Goal: Task Accomplishment & Management: Manage account settings

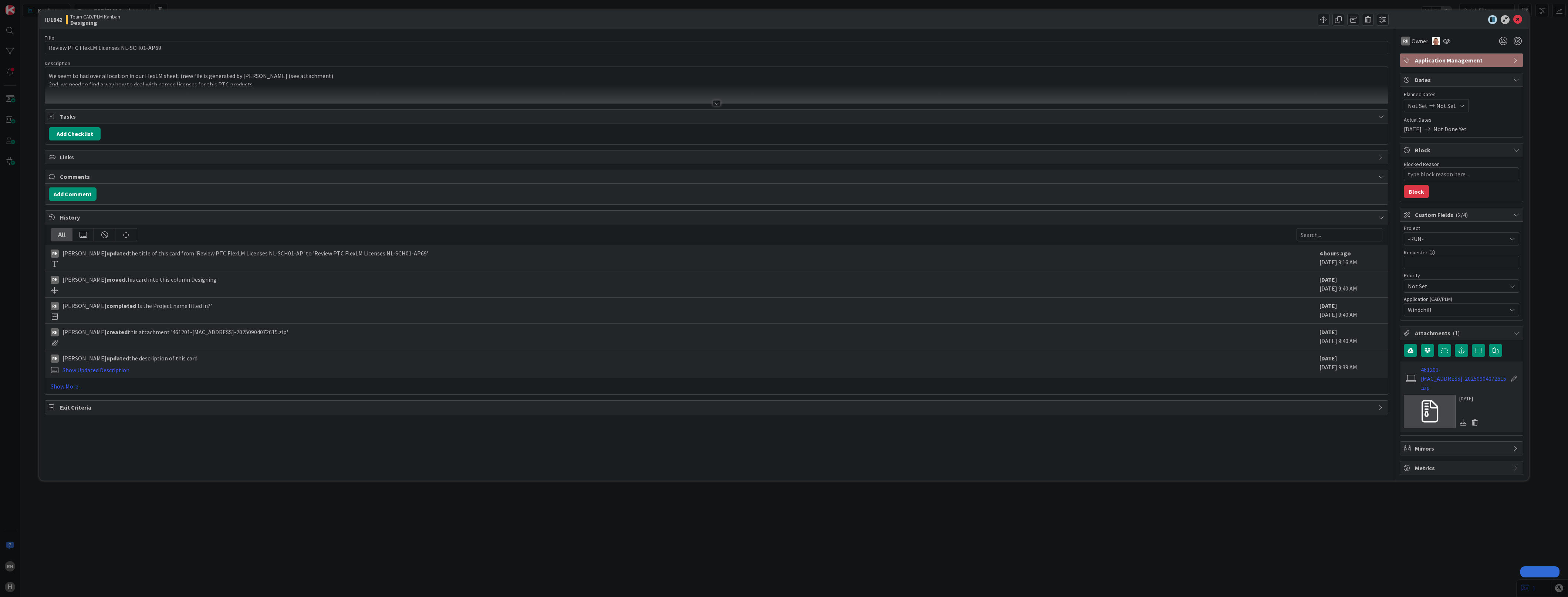
type textarea "x"
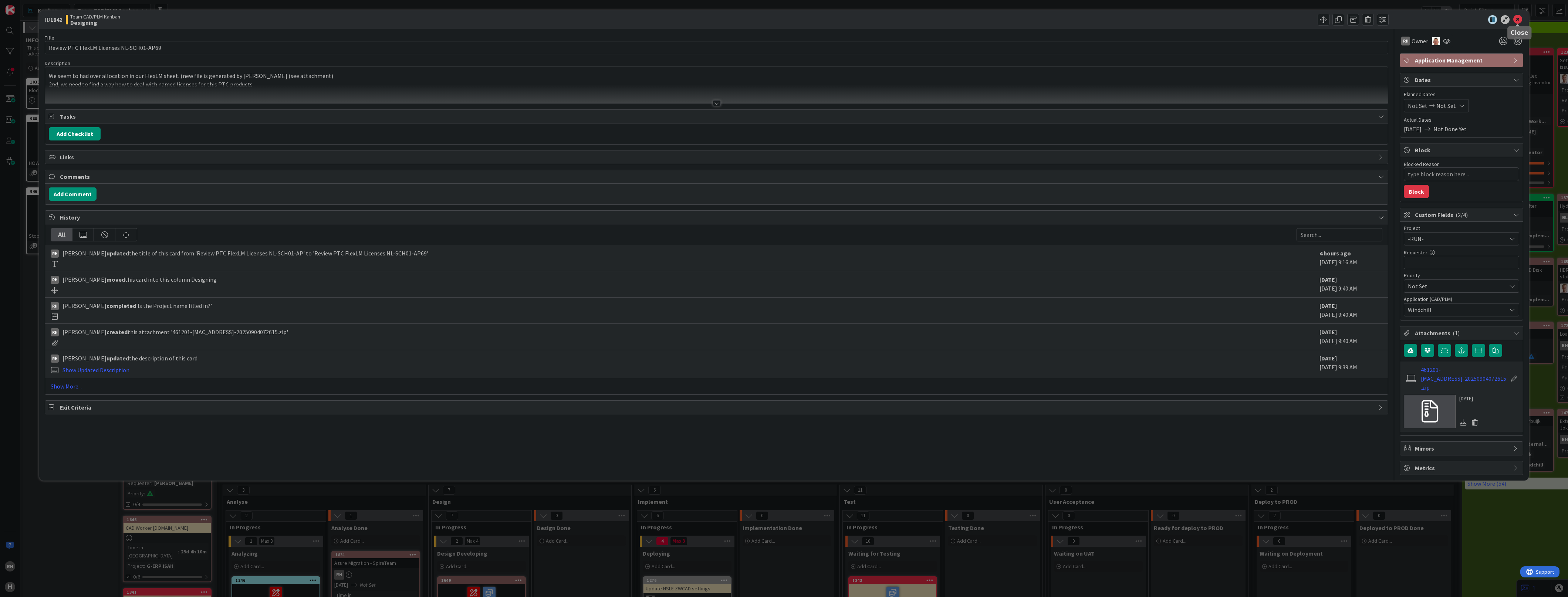
click at [1515, 19] on icon at bounding box center [1517, 19] width 9 height 9
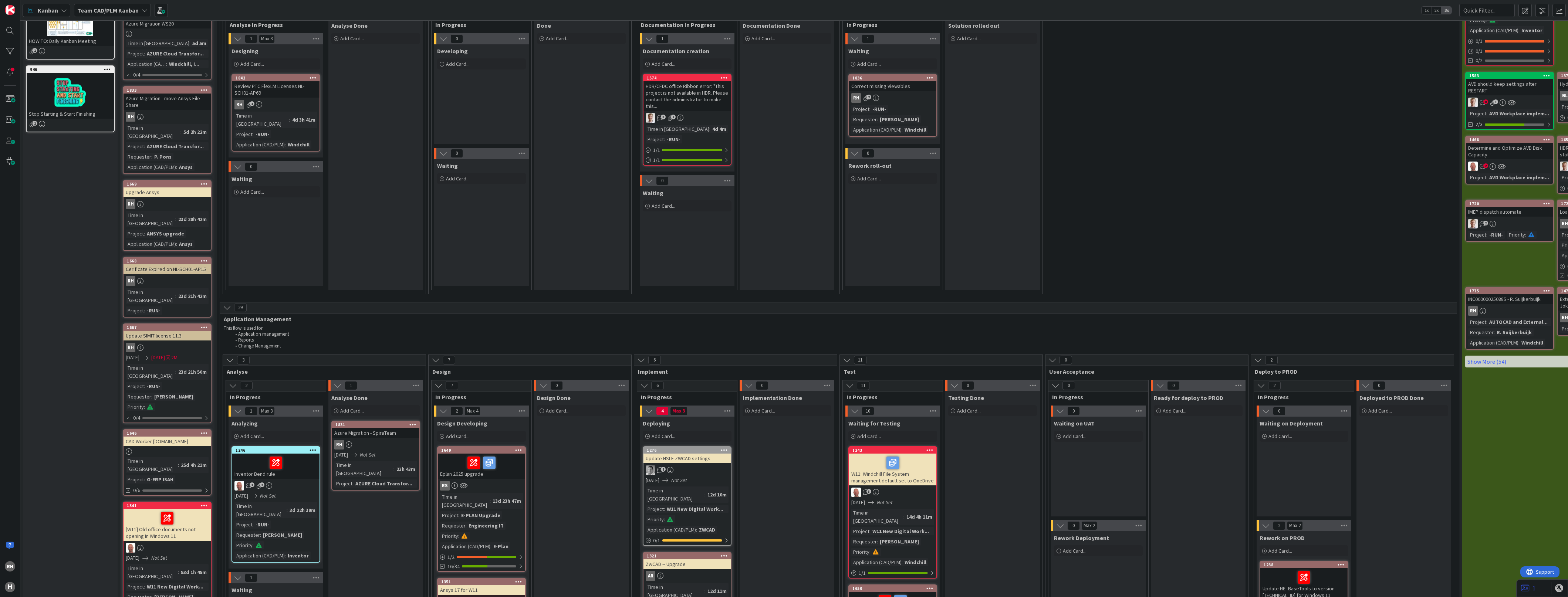
scroll to position [185, 0]
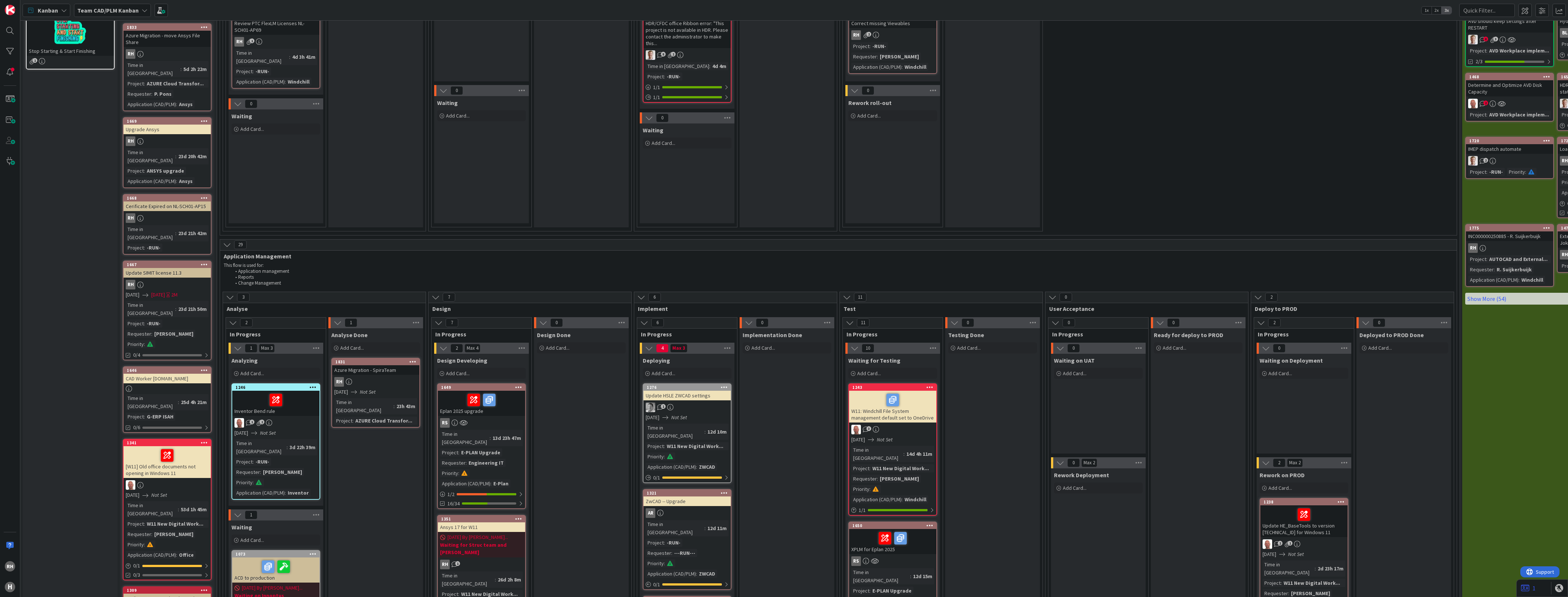
click at [202, 195] on icon at bounding box center [205, 198] width 7 height 5
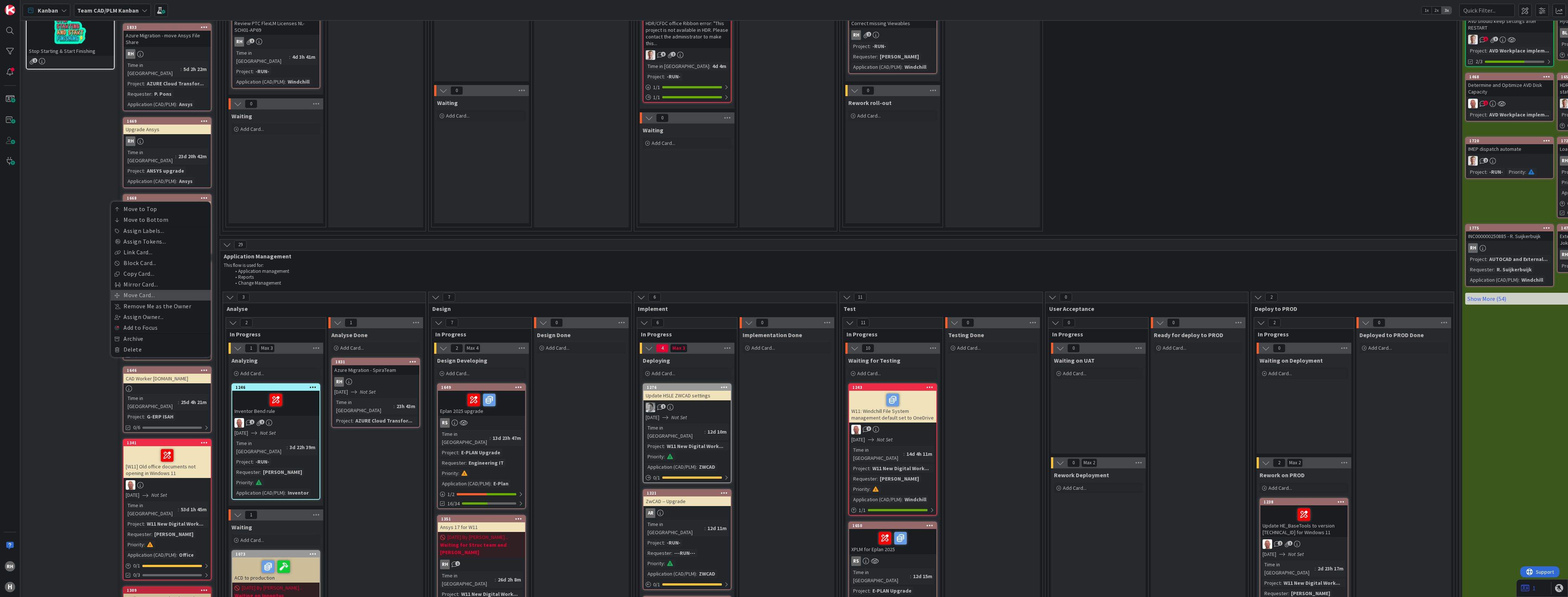
click at [153, 290] on link "Move Card..." at bounding box center [161, 295] width 100 height 11
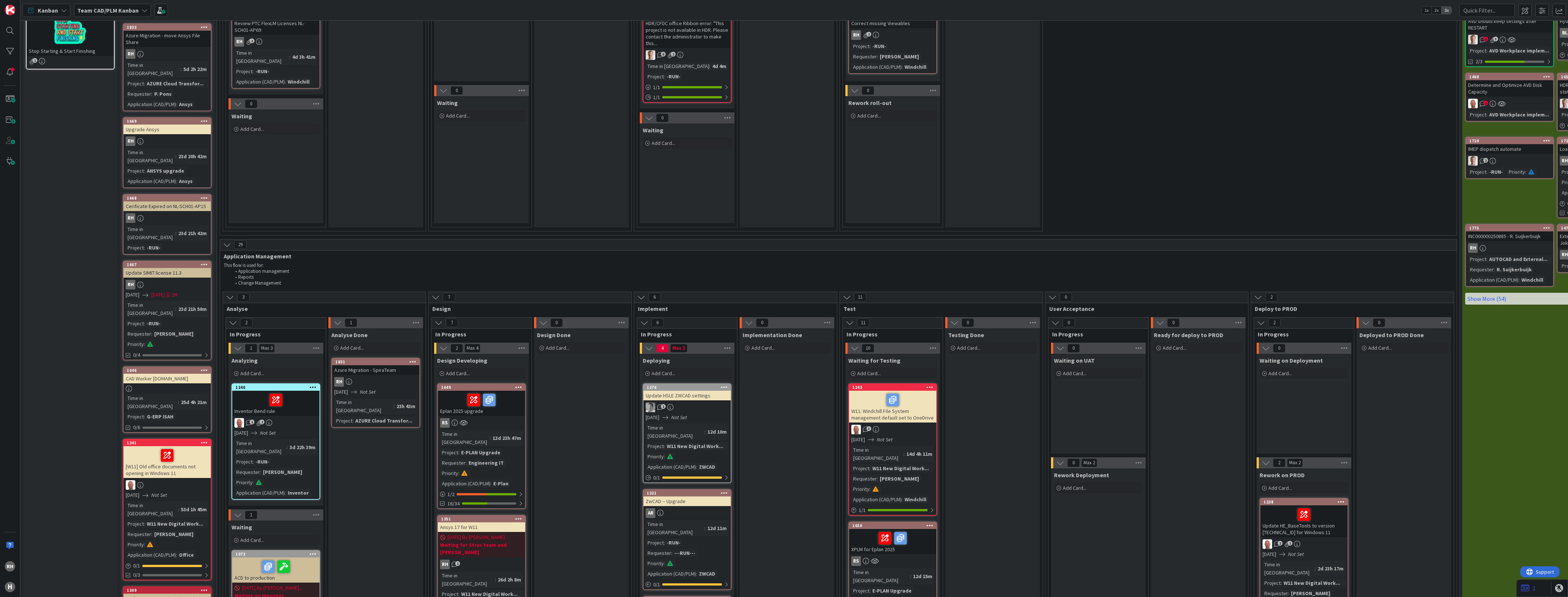
click at [186, 214] on div "RH" at bounding box center [167, 218] width 87 height 10
click at [152, 214] on div "RH" at bounding box center [167, 218] width 87 height 10
click at [169, 201] on div "Cerificate Expired on NL-SCH01-AP15" at bounding box center [167, 206] width 87 height 10
click at [161, 225] on div "Time in Column : 23d 21h 42m Project : -RUN-" at bounding box center [167, 239] width 83 height 27
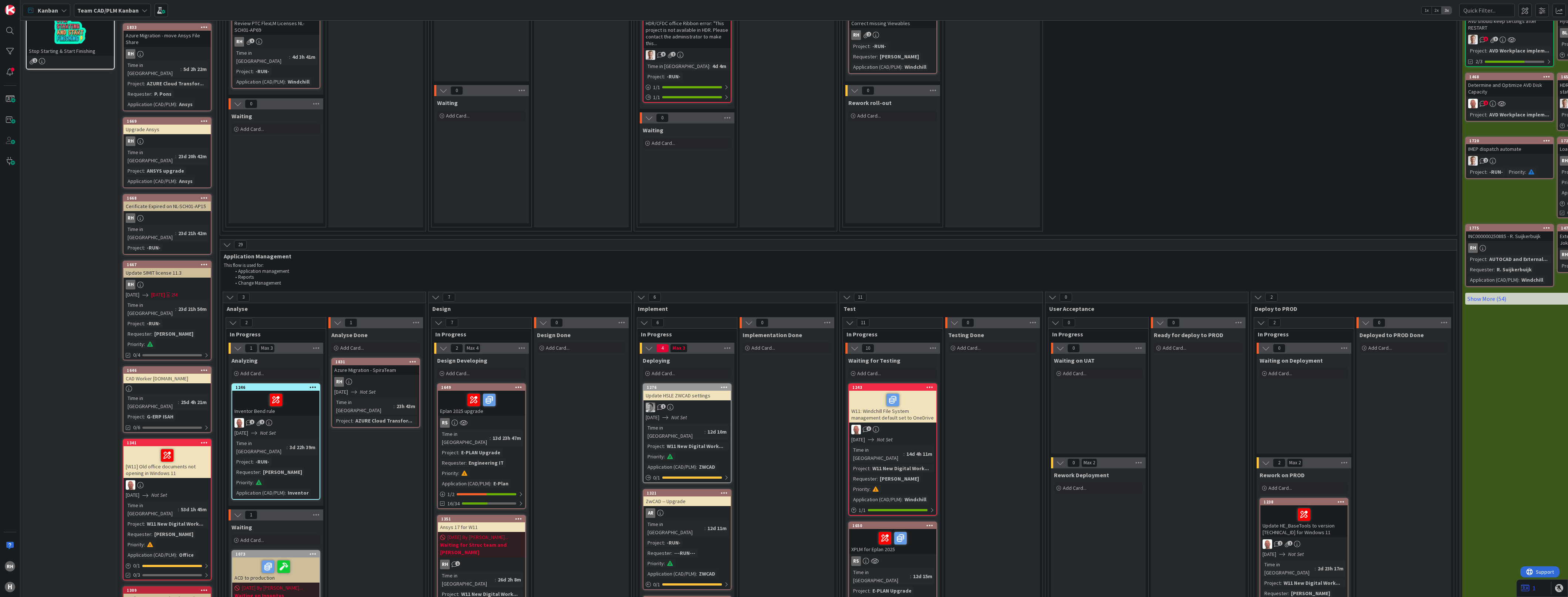
click at [203, 195] on icon at bounding box center [205, 198] width 7 height 5
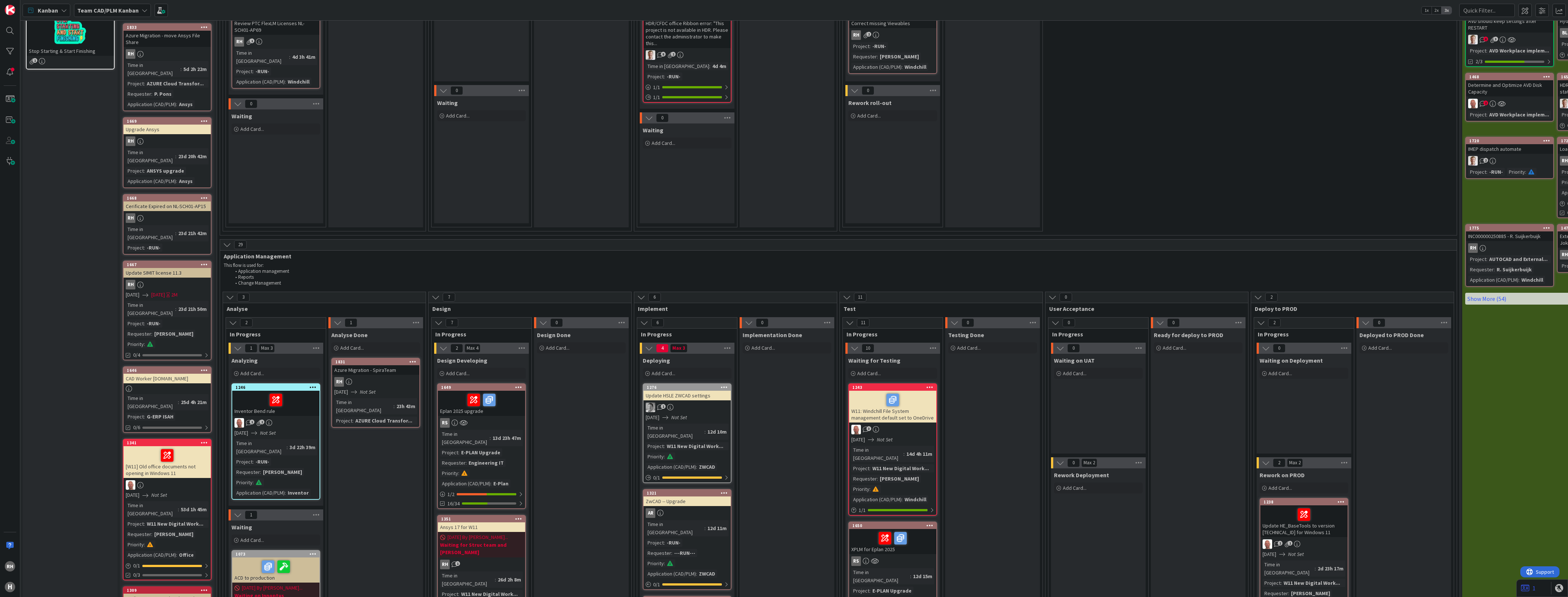
click at [159, 214] on div "RH" at bounding box center [167, 218] width 87 height 10
click at [177, 305] on div "23d 21h 50m" at bounding box center [192, 309] width 32 height 8
click at [177, 229] on div "23d 21h 42m" at bounding box center [192, 233] width 32 height 8
click at [203, 195] on icon at bounding box center [205, 198] width 7 height 5
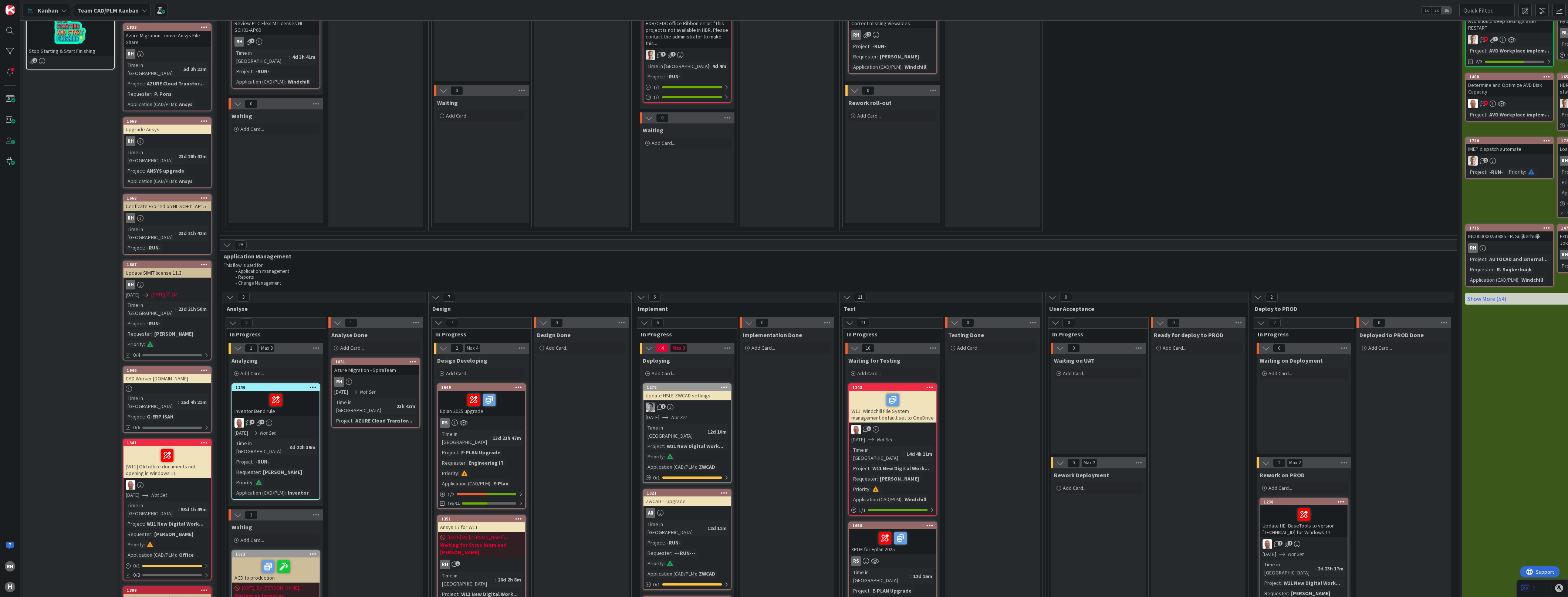
click at [161, 225] on div "Time in Column : 23d 21h 42m" at bounding box center [167, 233] width 83 height 16
click at [204, 195] on icon at bounding box center [205, 198] width 7 height 5
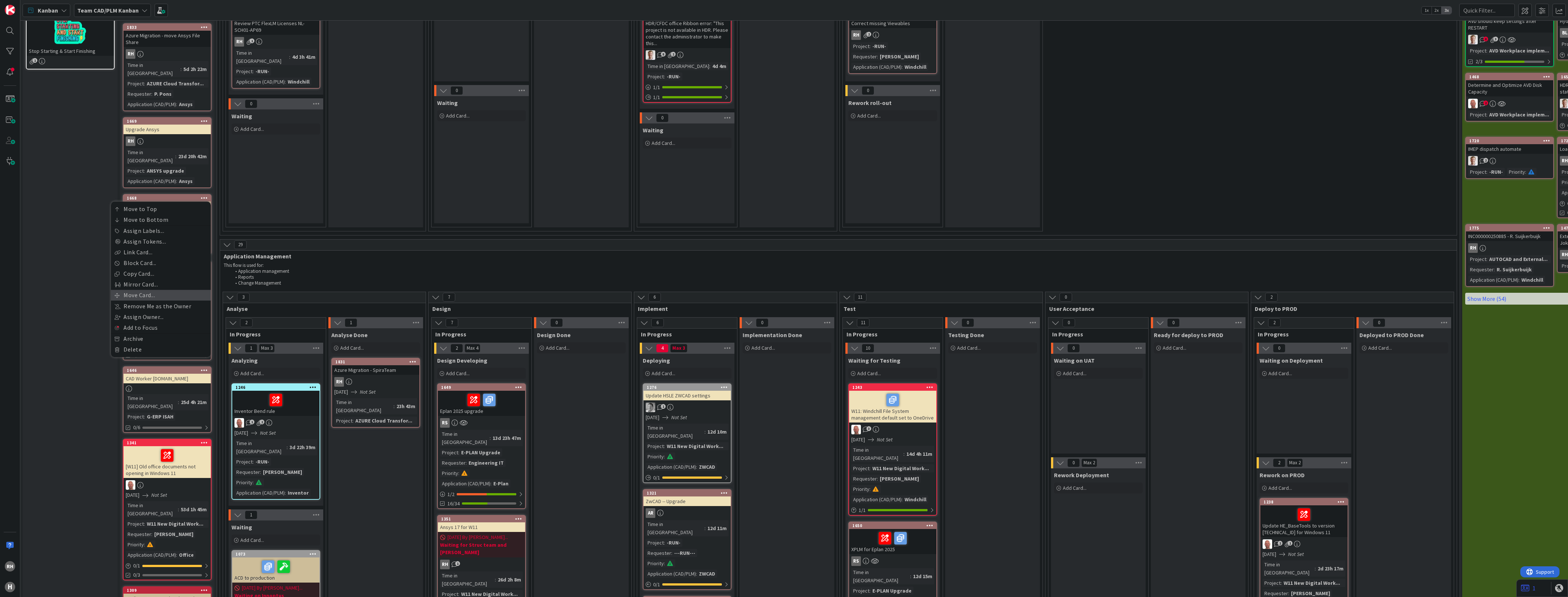
click at [150, 290] on link "Move Card..." at bounding box center [161, 295] width 100 height 11
click at [166, 225] on span "Team CAD/PLM Kanban" at bounding box center [139, 229] width 63 height 7
click at [156, 271] on span "Team CAD/PLM Backlog" at bounding box center [160, 277] width 86 height 11
click at [150, 248] on span "Select a Column..." at bounding box center [135, 253] width 55 height 10
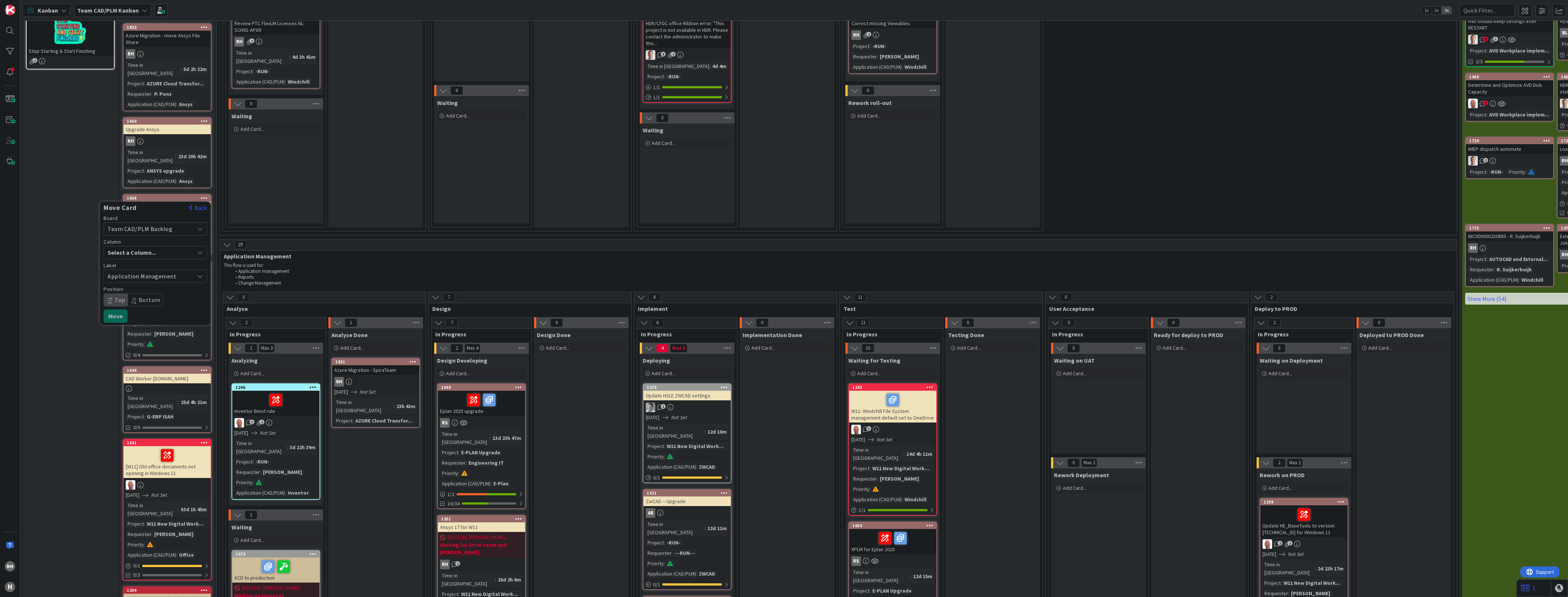
click at [200, 250] on icon "button" at bounding box center [200, 253] width 6 height 6
drag, startPoint x: 200, startPoint y: 233, endPoint x: 184, endPoint y: 243, distance: 18.9
click at [198, 250] on icon "button" at bounding box center [200, 253] width 6 height 6
click at [166, 271] on span "Application Management" at bounding box center [149, 276] width 83 height 10
click at [167, 271] on span "Application Management" at bounding box center [149, 276] width 83 height 10
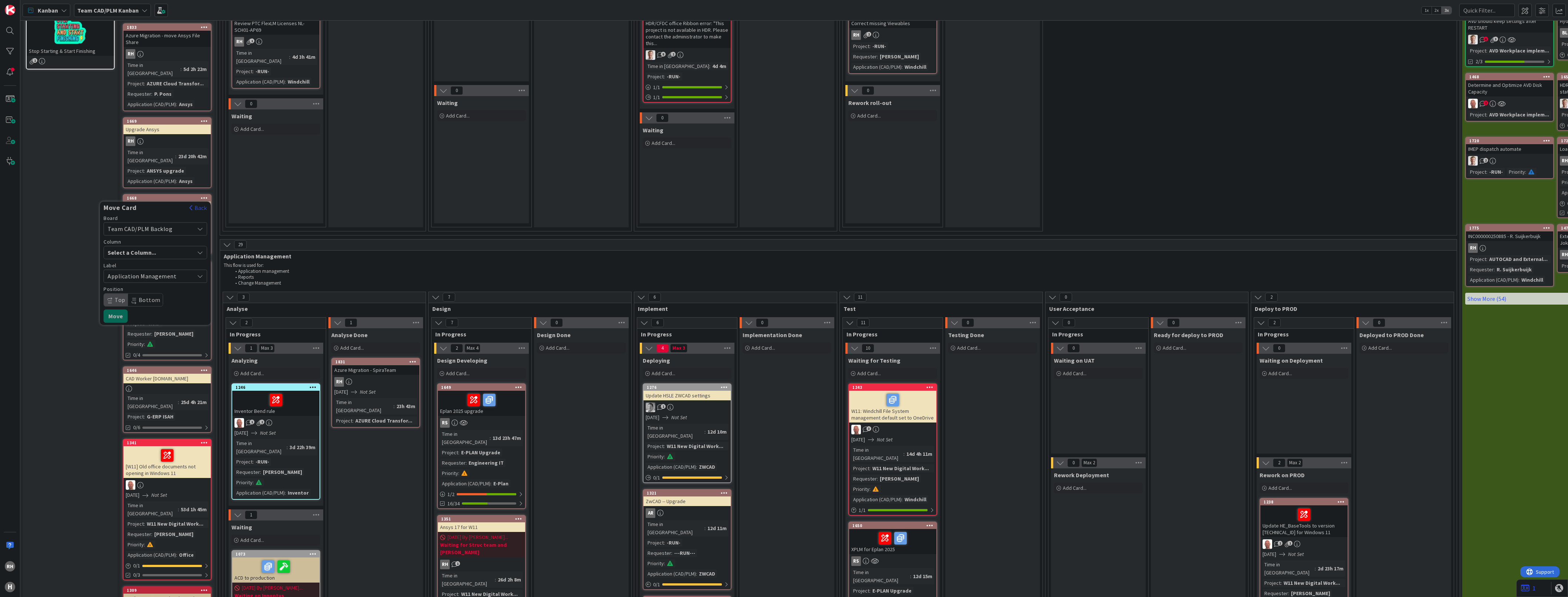
click at [201, 204] on button "Back" at bounding box center [198, 208] width 18 height 8
click at [153, 290] on link "Move Card..." at bounding box center [161, 295] width 100 height 11
click at [167, 246] on div "Input Buffer" at bounding box center [151, 252] width 86 height 12
click at [164, 225] on span "Team CAD/PLM Kanban" at bounding box center [139, 229] width 63 height 7
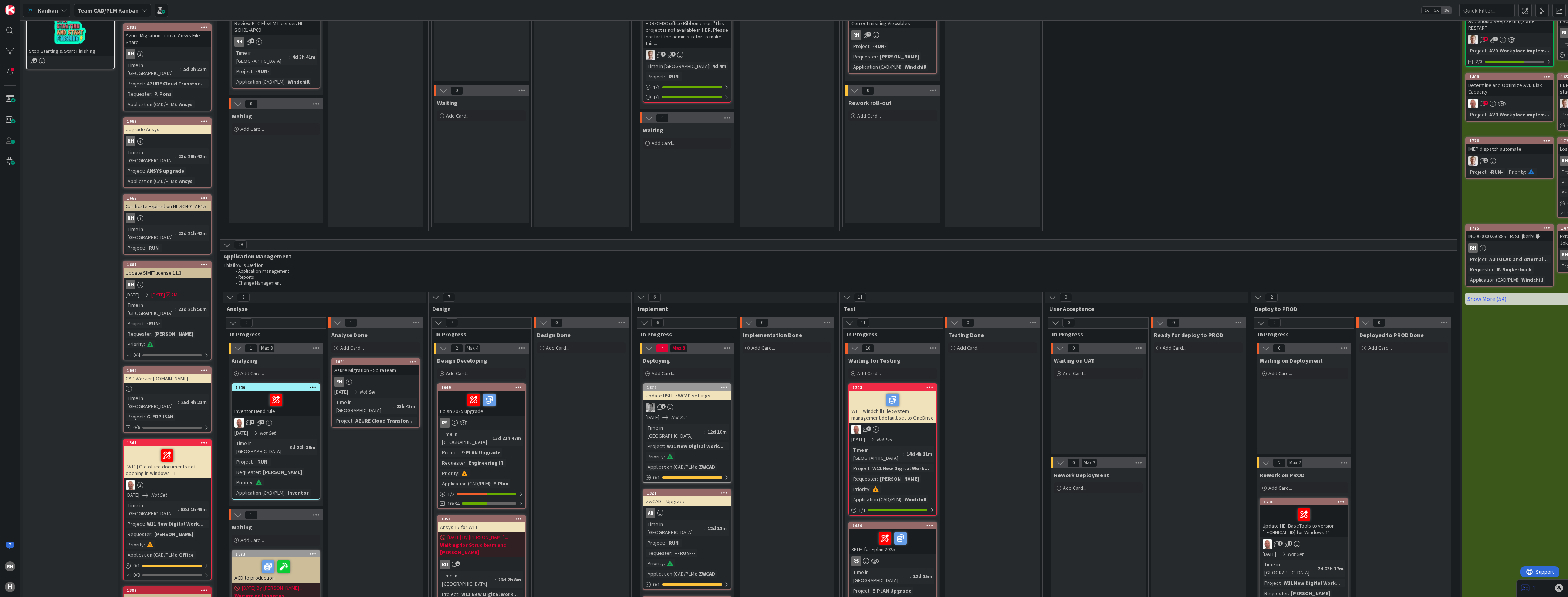
click at [205, 195] on icon at bounding box center [205, 198] width 7 height 5
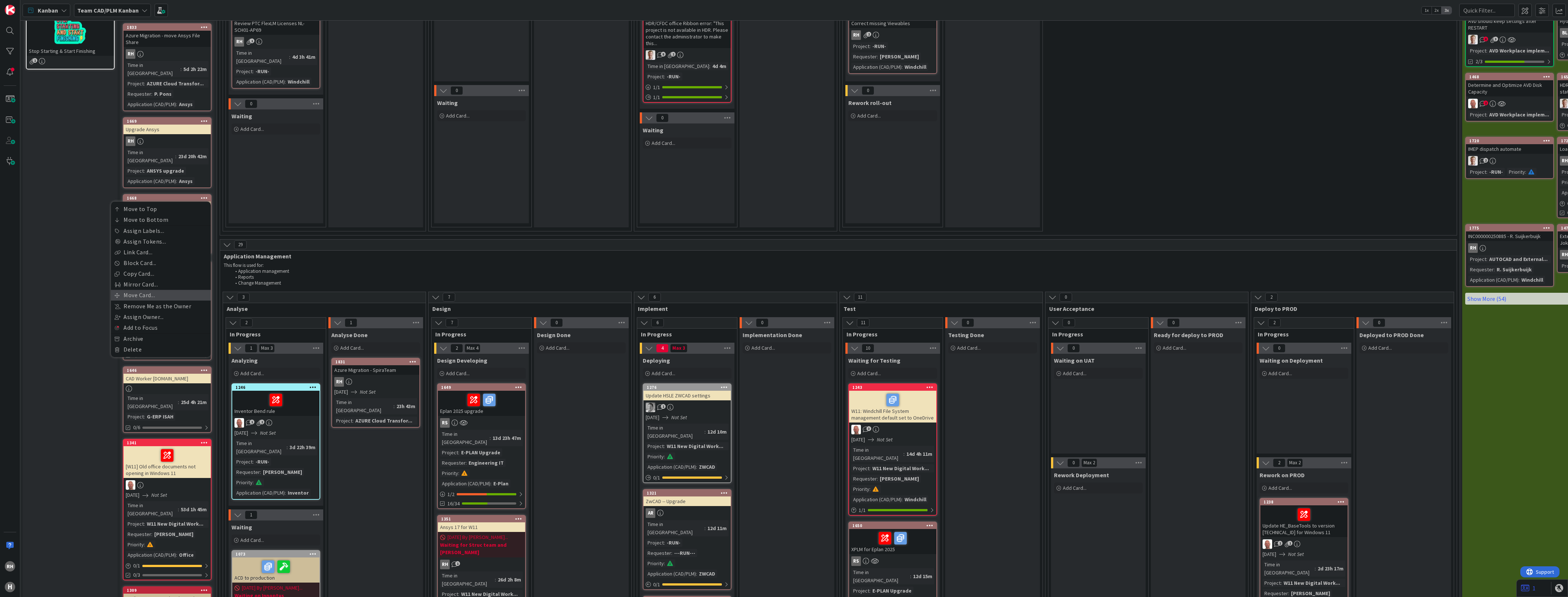
click at [155, 290] on link "Move Card..." at bounding box center [161, 295] width 100 height 11
click at [177, 224] on span "Team CAD/PLM Kanban" at bounding box center [149, 229] width 83 height 10
click at [161, 271] on span "Team CAD/PLM Backlog" at bounding box center [160, 277] width 86 height 11
click at [164, 246] on div "Select a Column..." at bounding box center [150, 252] width 88 height 12
click at [161, 260] on div at bounding box center [159, 263] width 111 height 7
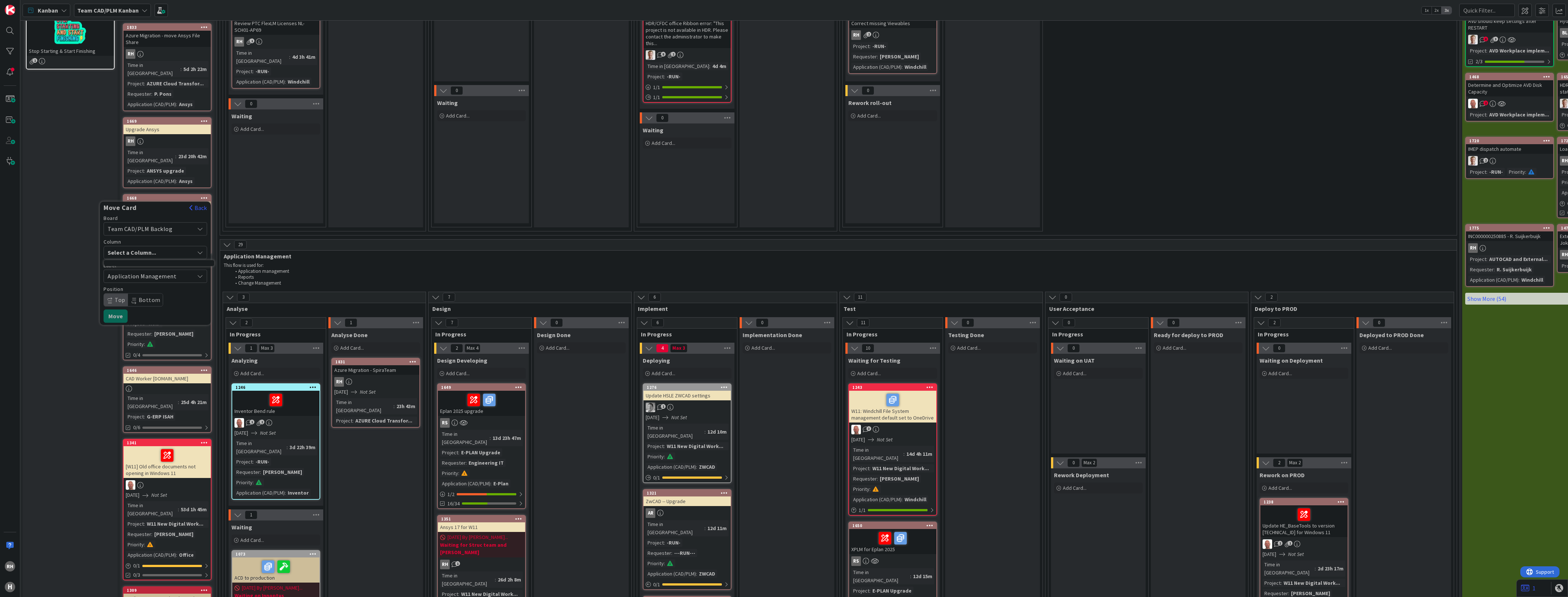
click at [111, 260] on div at bounding box center [159, 263] width 111 height 7
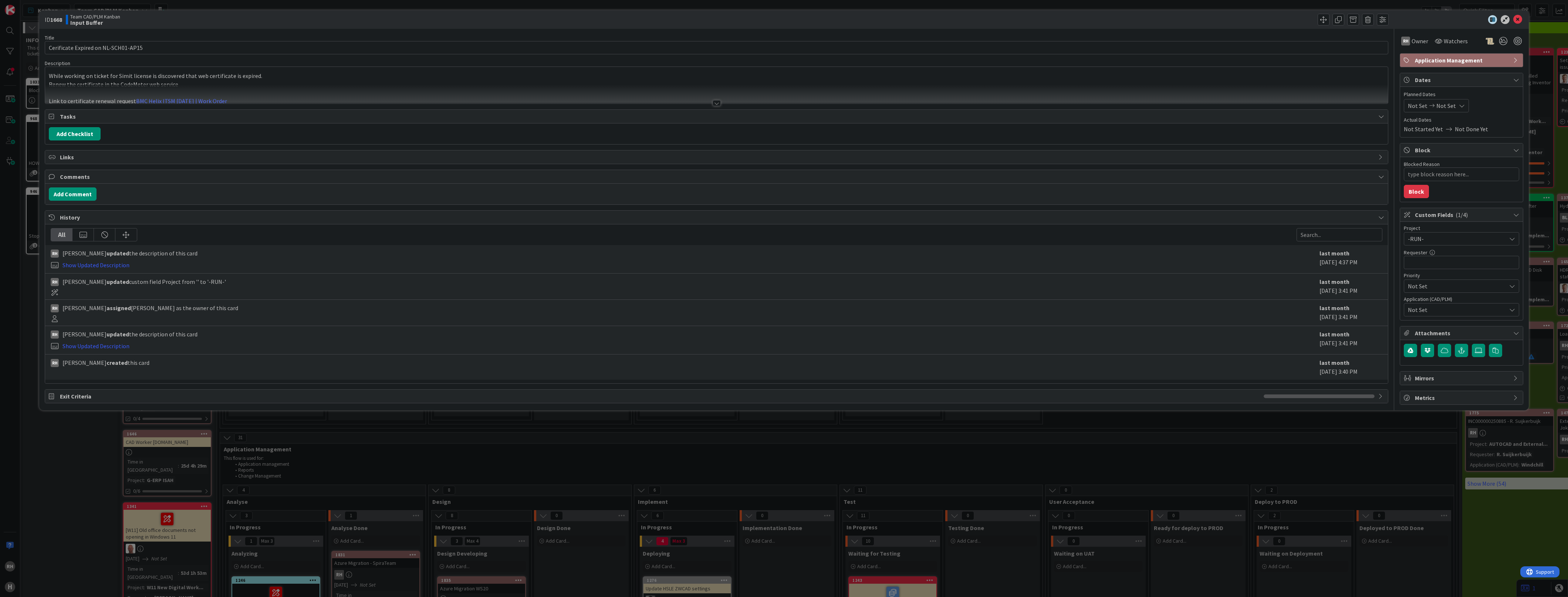
click at [1433, 309] on span "Not Set" at bounding box center [1457, 310] width 99 height 9
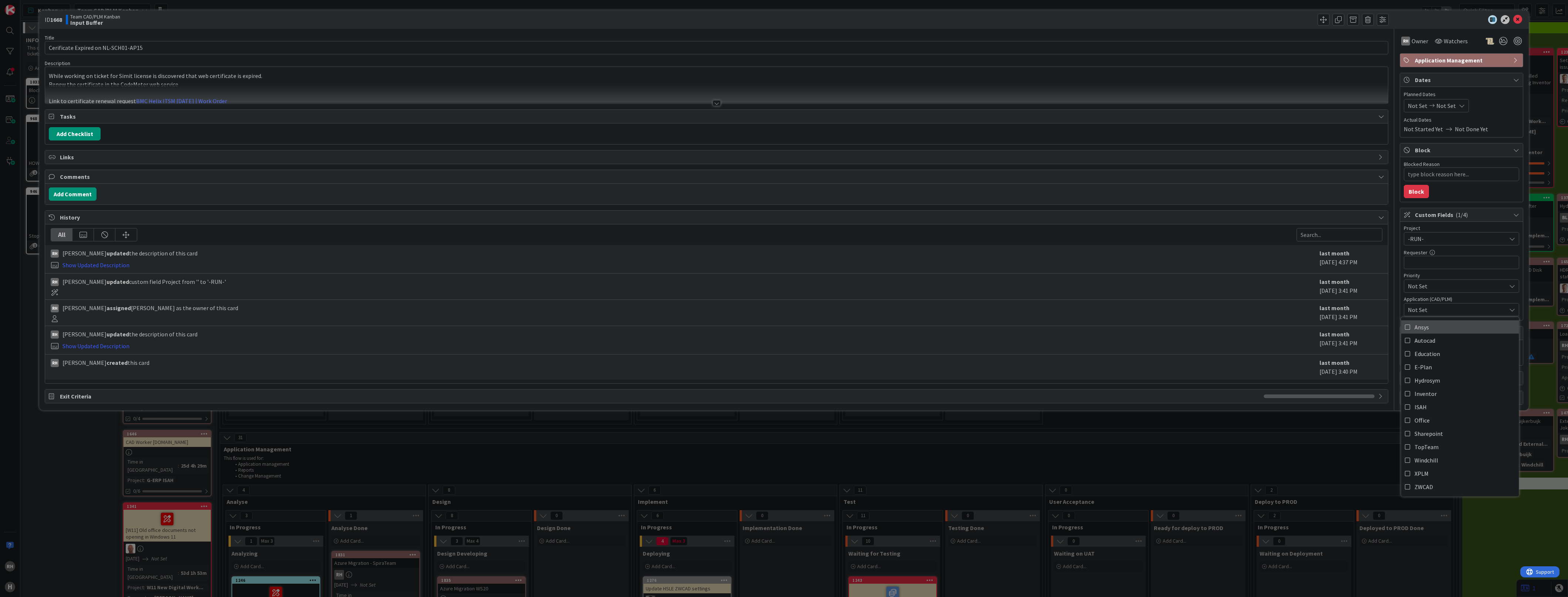
click at [1407, 326] on icon at bounding box center [1408, 327] width 6 height 11
click at [1409, 326] on icon at bounding box center [1408, 327] width 6 height 11
click at [1521, 18] on icon at bounding box center [1517, 19] width 9 height 9
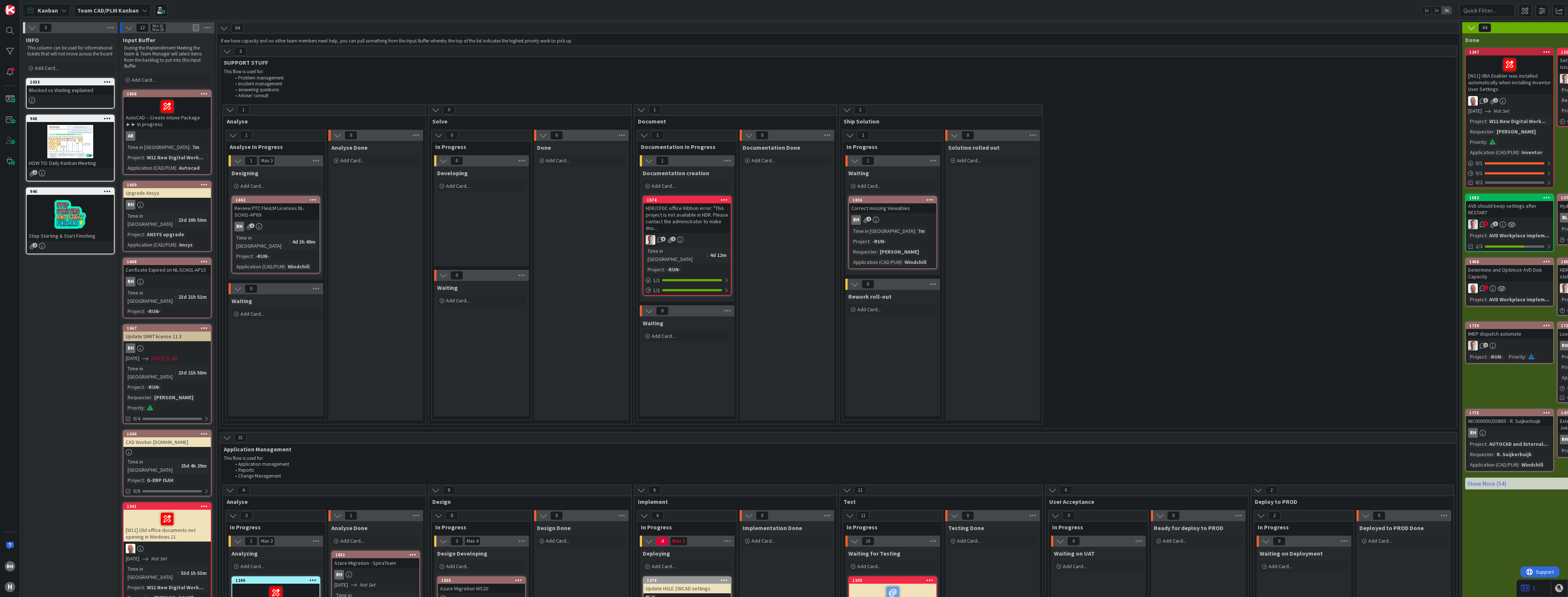
click at [205, 259] on icon at bounding box center [205, 261] width 7 height 5
click at [164, 354] on link "Move Card..." at bounding box center [161, 359] width 100 height 11
click at [175, 287] on span "Team CAD/PLM Kanban" at bounding box center [149, 292] width 83 height 10
click at [153, 335] on span "Team CAD/PLM Backlog" at bounding box center [160, 340] width 86 height 11
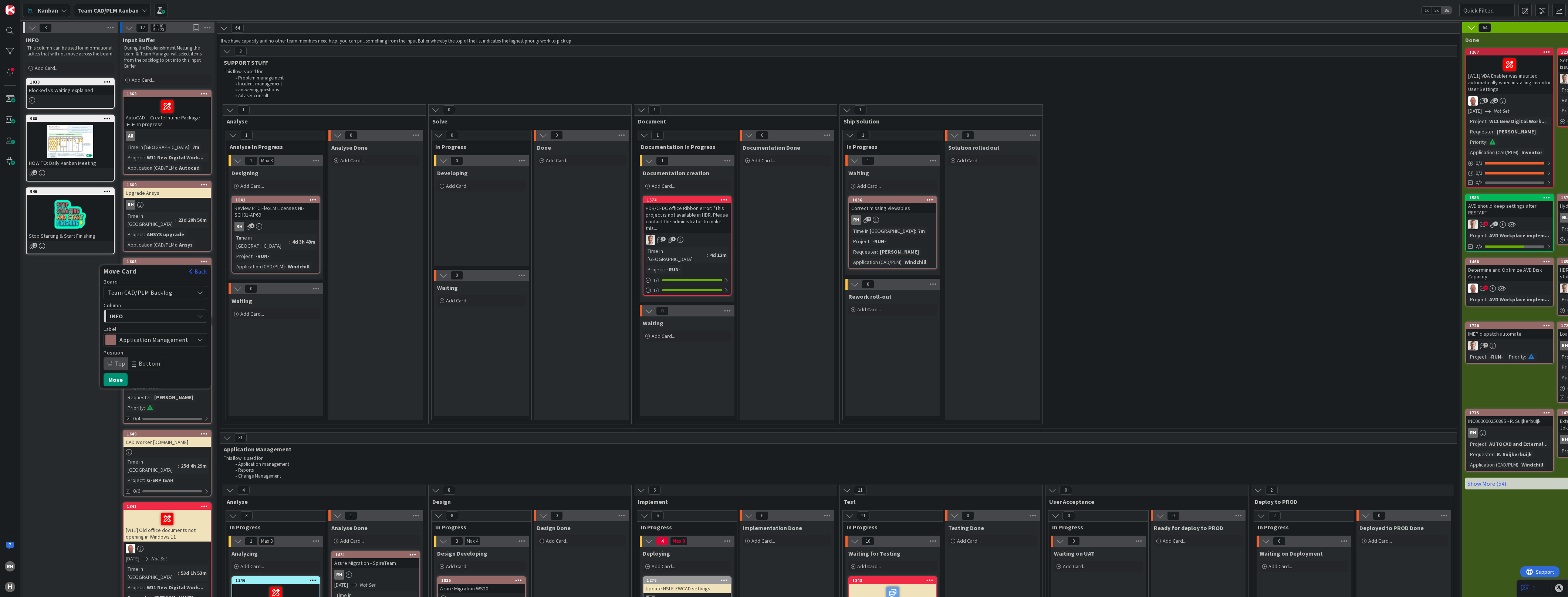
click at [166, 310] on div "INFO" at bounding box center [151, 316] width 86 height 12
click at [146, 354] on span "New requests" at bounding box center [143, 358] width 35 height 9
click at [114, 373] on button "Move" at bounding box center [115, 380] width 24 height 13
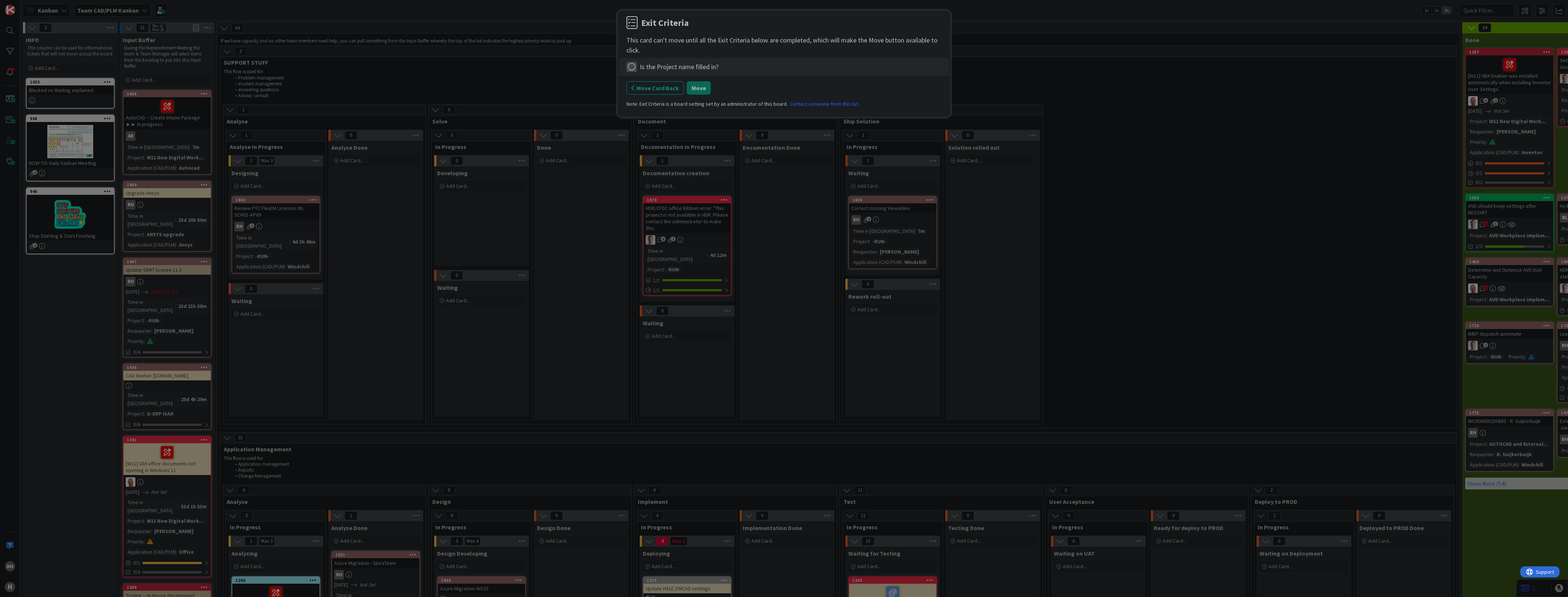
click at [635, 64] on icon at bounding box center [631, 66] width 10 height 10
click at [665, 91] on link "Not Applicable" at bounding box center [673, 93] width 93 height 11
click at [700, 88] on button "Move" at bounding box center [698, 88] width 24 height 13
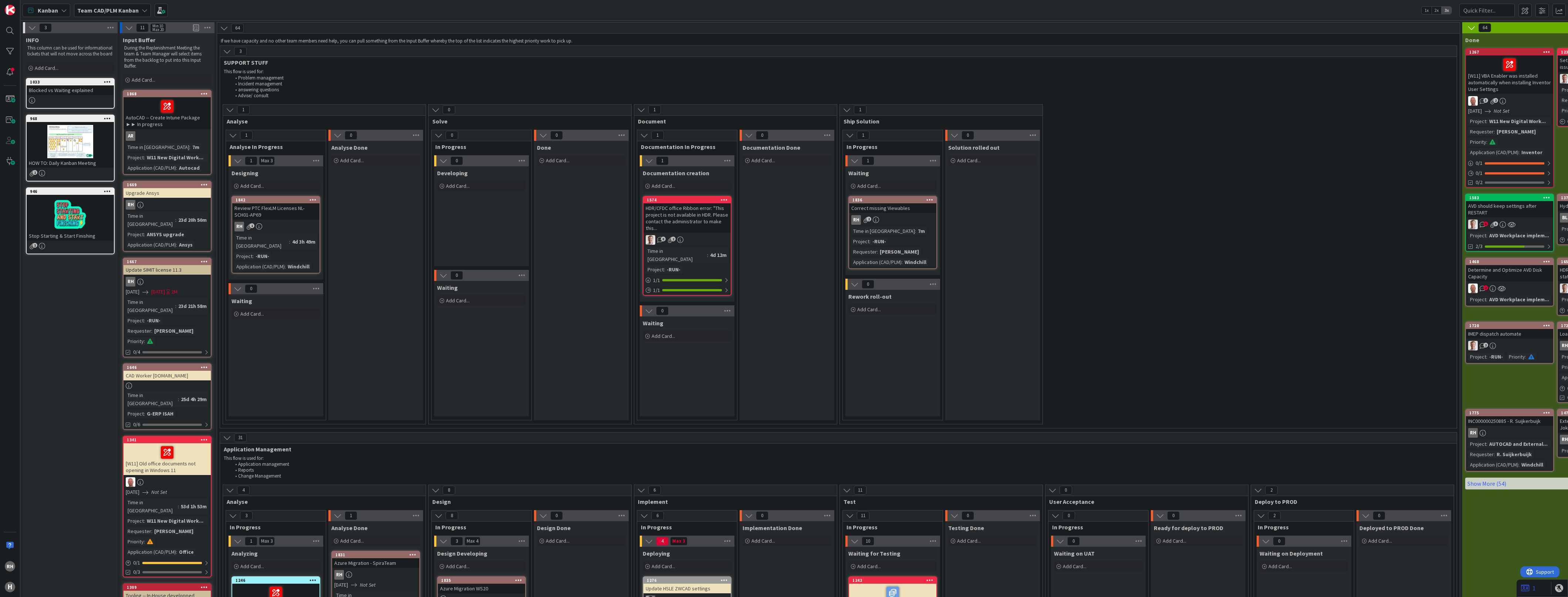
click at [205, 259] on icon at bounding box center [205, 261] width 7 height 5
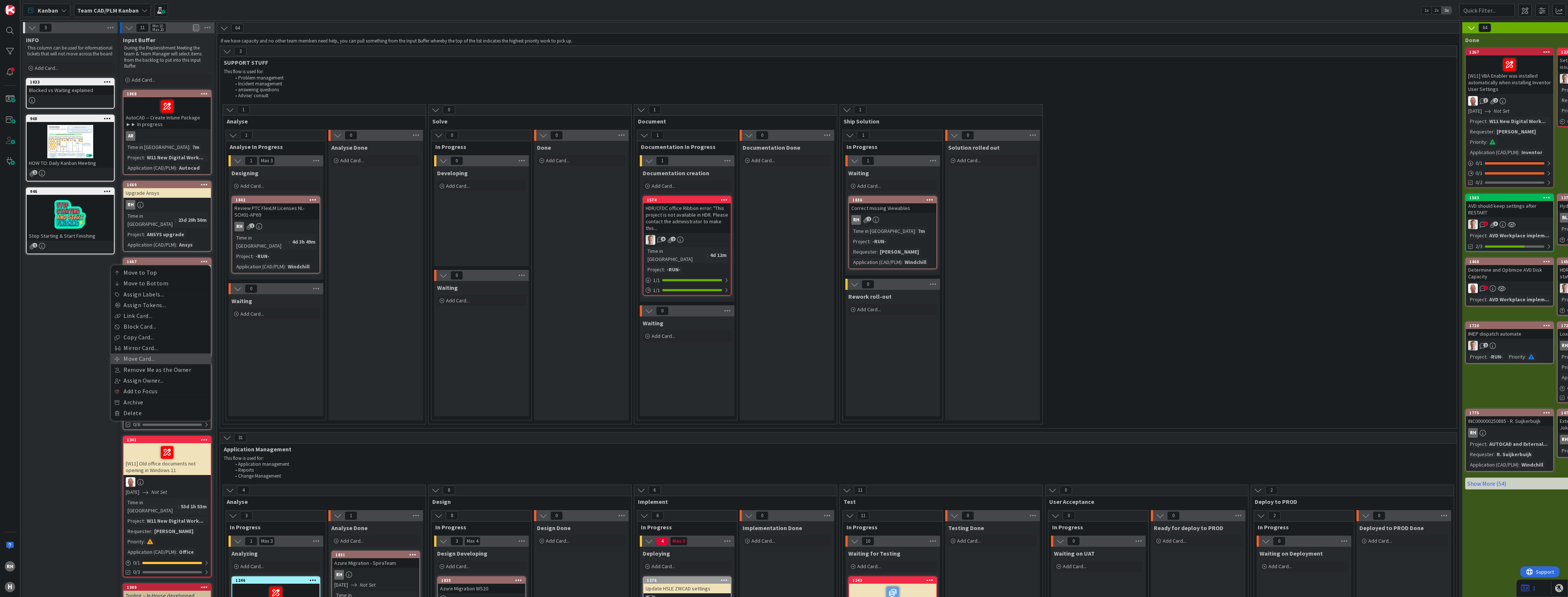
click at [148, 354] on link "Move Card..." at bounding box center [161, 359] width 100 height 11
click at [173, 287] on span "Team CAD/PLM Kanban" at bounding box center [149, 292] width 83 height 10
click at [152, 335] on span "Team CAD/PLM Backlog" at bounding box center [160, 340] width 86 height 11
click at [160, 312] on span "INFO" at bounding box center [137, 316] width 55 height 10
click at [158, 354] on span "New requests" at bounding box center [143, 358] width 35 height 9
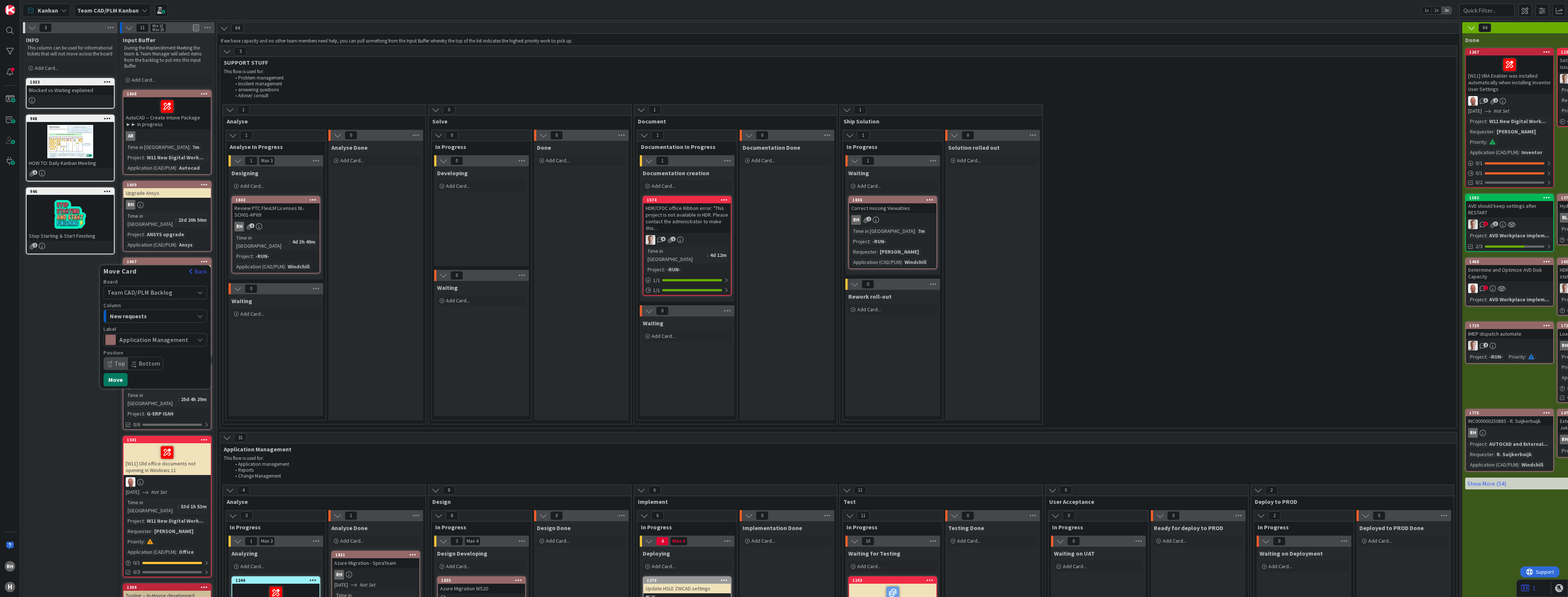
click at [116, 373] on button "Move" at bounding box center [115, 380] width 24 height 13
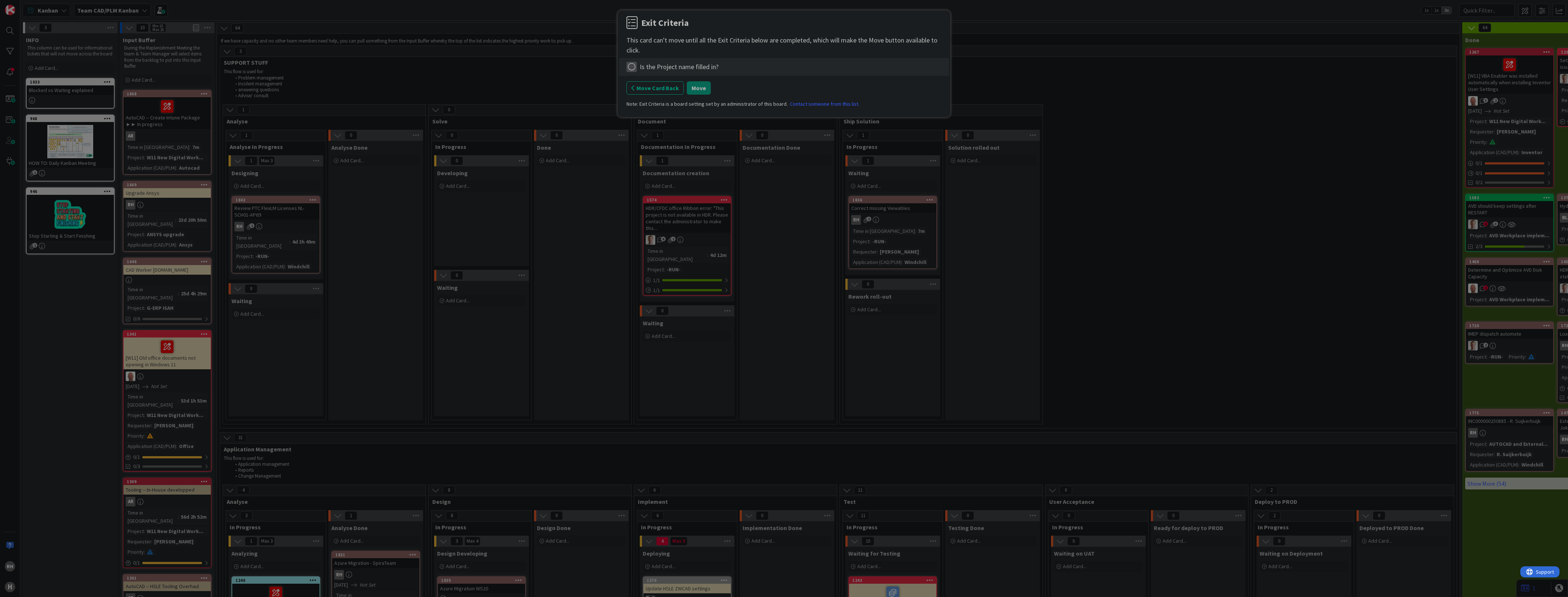
click at [633, 68] on icon at bounding box center [631, 66] width 10 height 10
click at [660, 91] on link "Not Applicable" at bounding box center [673, 93] width 93 height 11
click at [701, 89] on button "Move" at bounding box center [698, 88] width 24 height 13
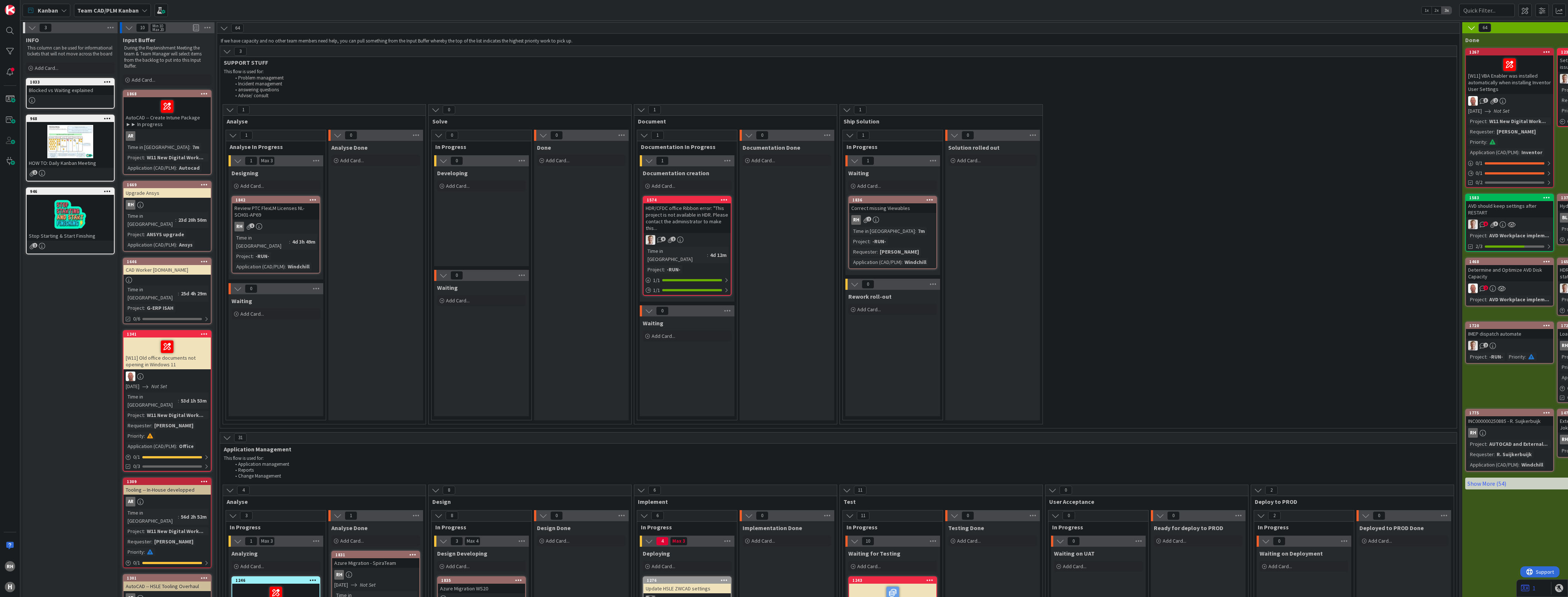
click at [161, 277] on div at bounding box center [167, 280] width 87 height 6
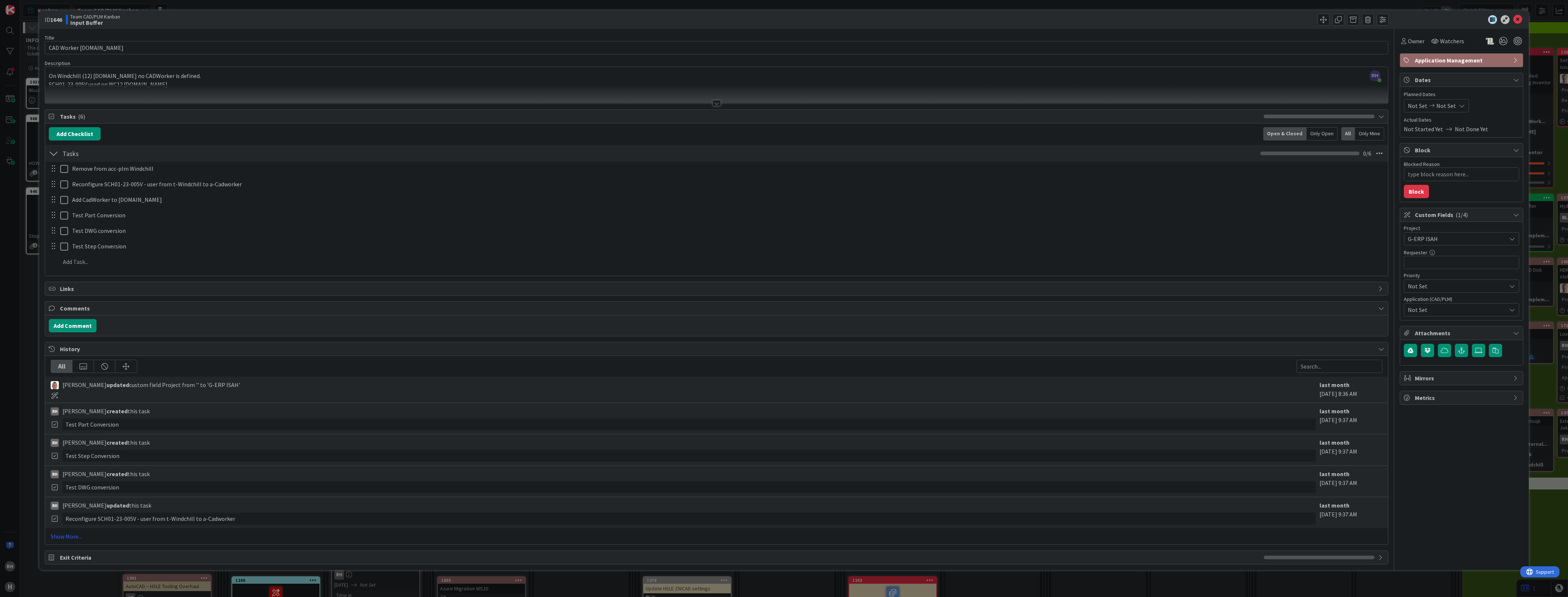
click at [715, 102] on div at bounding box center [716, 103] width 8 height 6
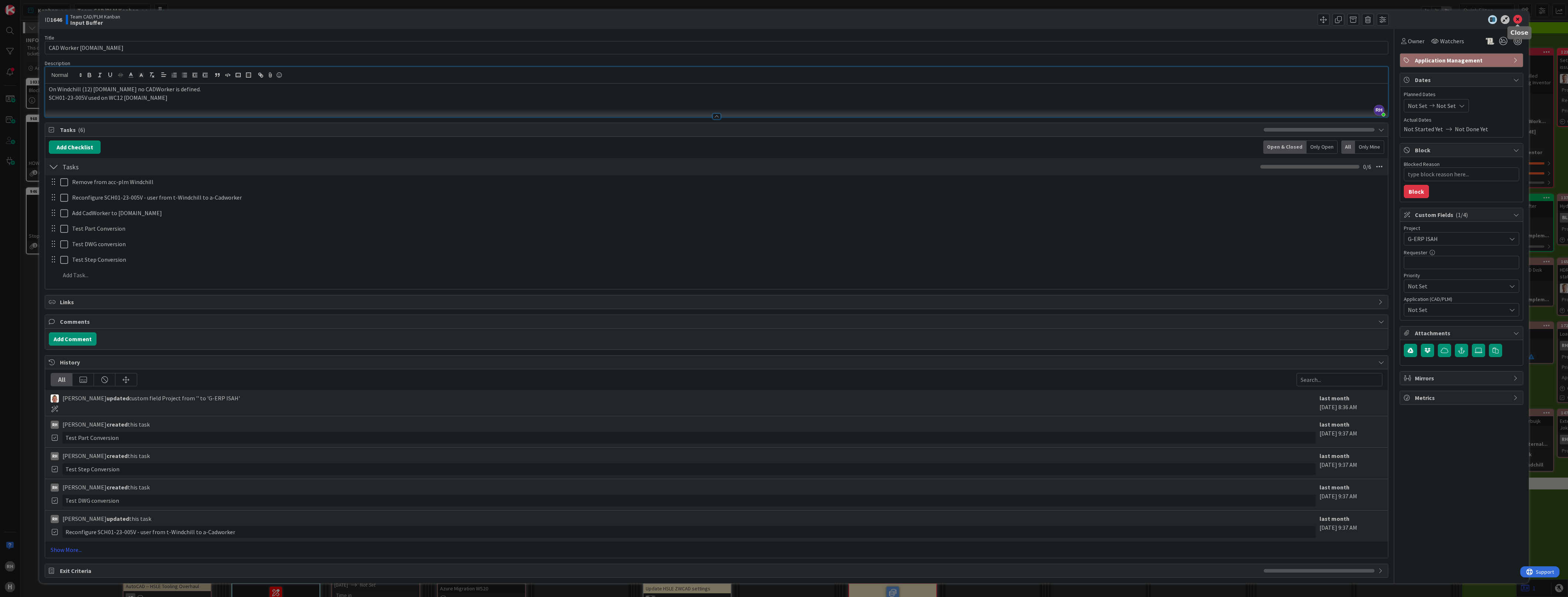
click at [1515, 18] on icon at bounding box center [1517, 19] width 9 height 9
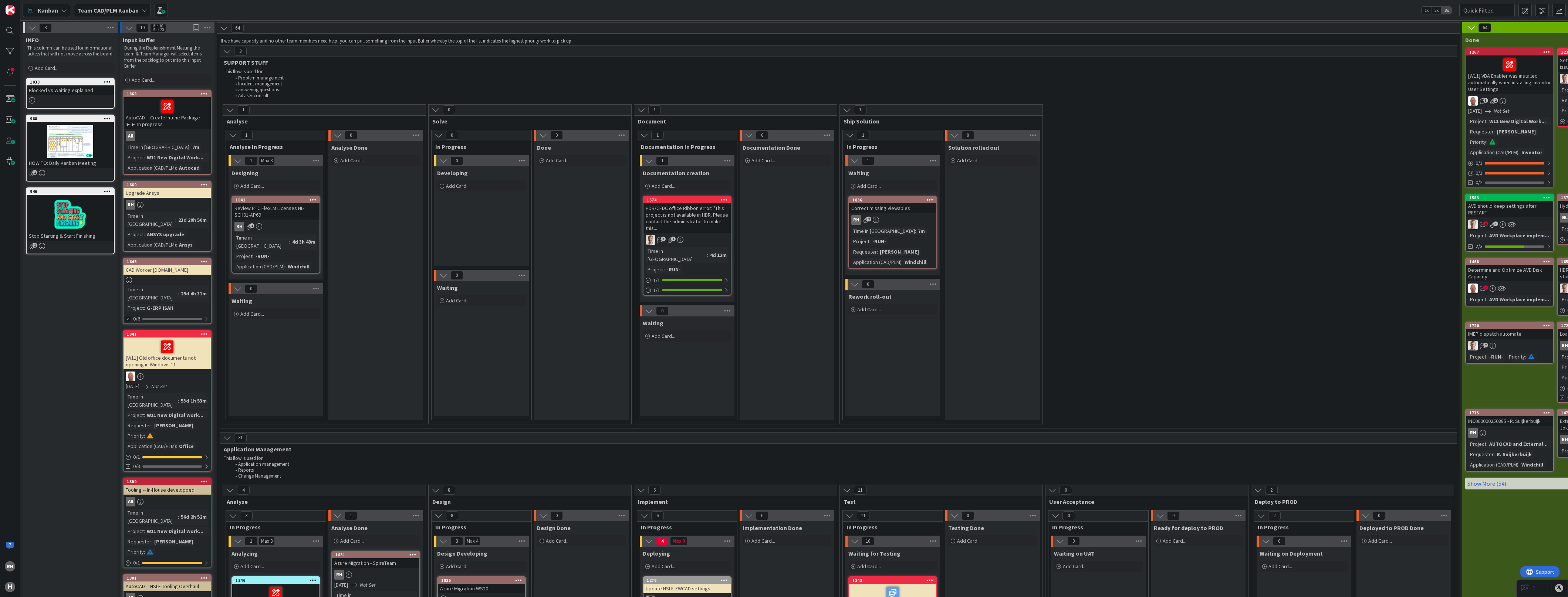
click at [203, 259] on icon at bounding box center [205, 261] width 7 height 5
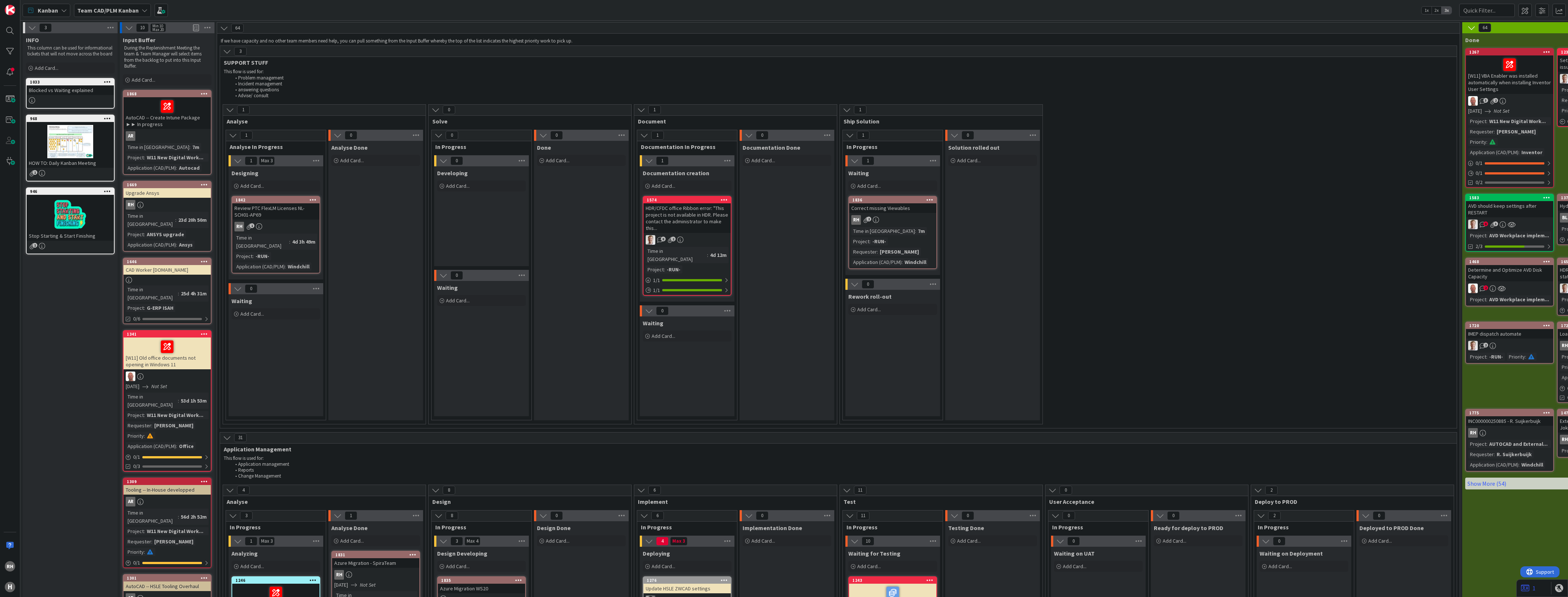
click at [182, 290] on div "25d 4h 31m" at bounding box center [194, 293] width 30 height 8
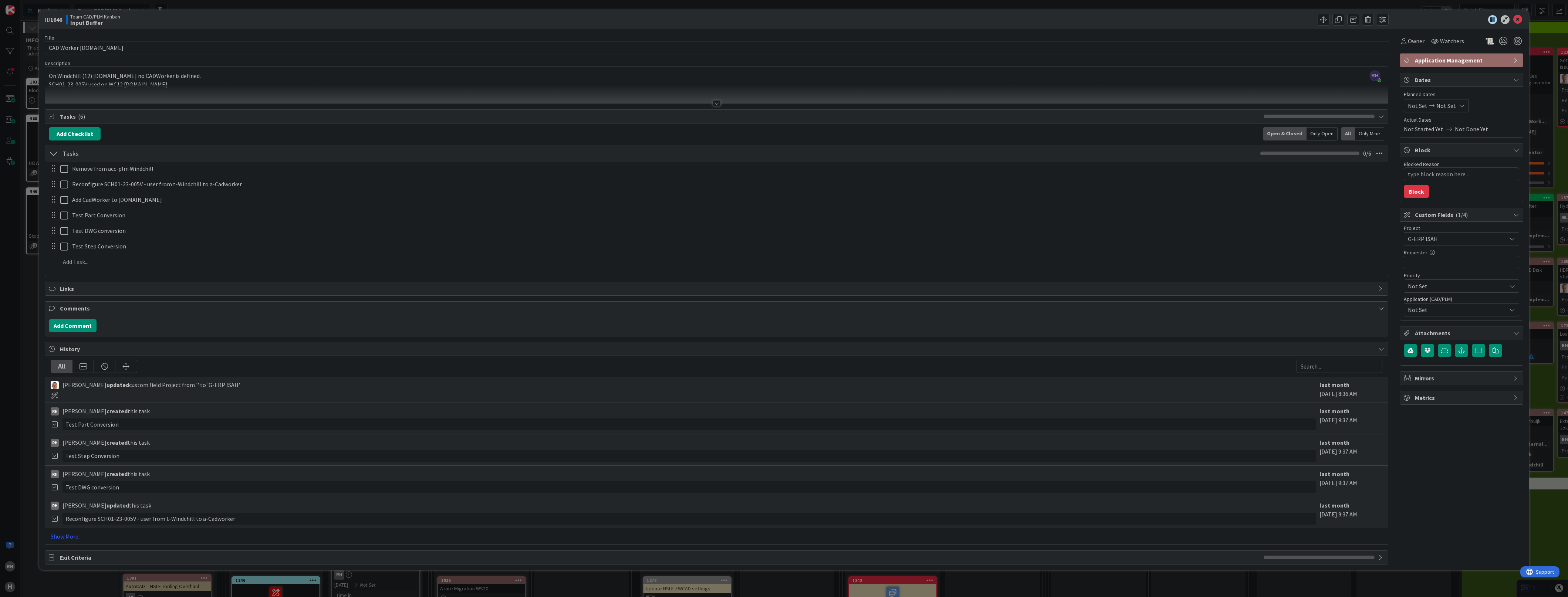
click at [1454, 312] on span "Not Set" at bounding box center [1457, 310] width 99 height 9
click at [1410, 462] on icon at bounding box center [1408, 460] width 6 height 11
click at [1407, 396] on icon at bounding box center [1408, 393] width 6 height 11
click at [1433, 529] on div "Owner Watchers Application Management Dates Planned Dates Not Set Not Set Actua…" at bounding box center [1461, 296] width 124 height 536
type textarea "x"
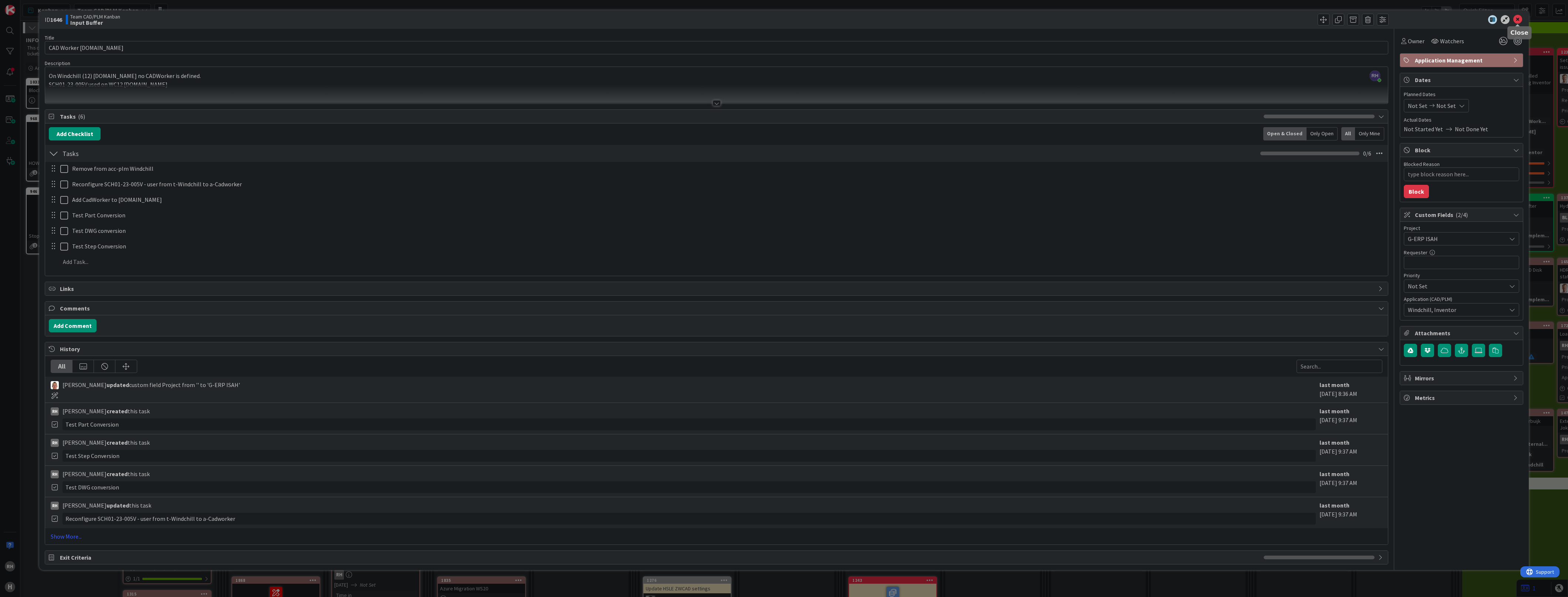
click at [1521, 21] on icon at bounding box center [1517, 19] width 9 height 9
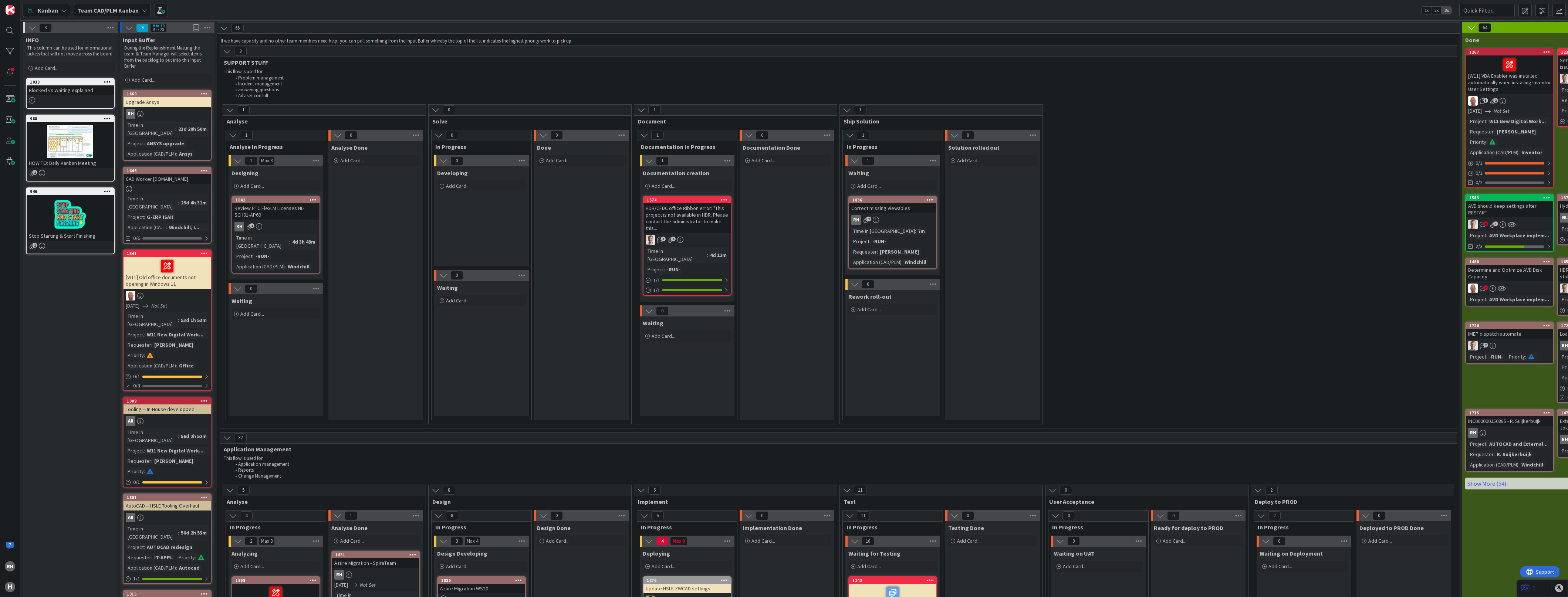
click at [203, 168] on icon at bounding box center [205, 170] width 7 height 5
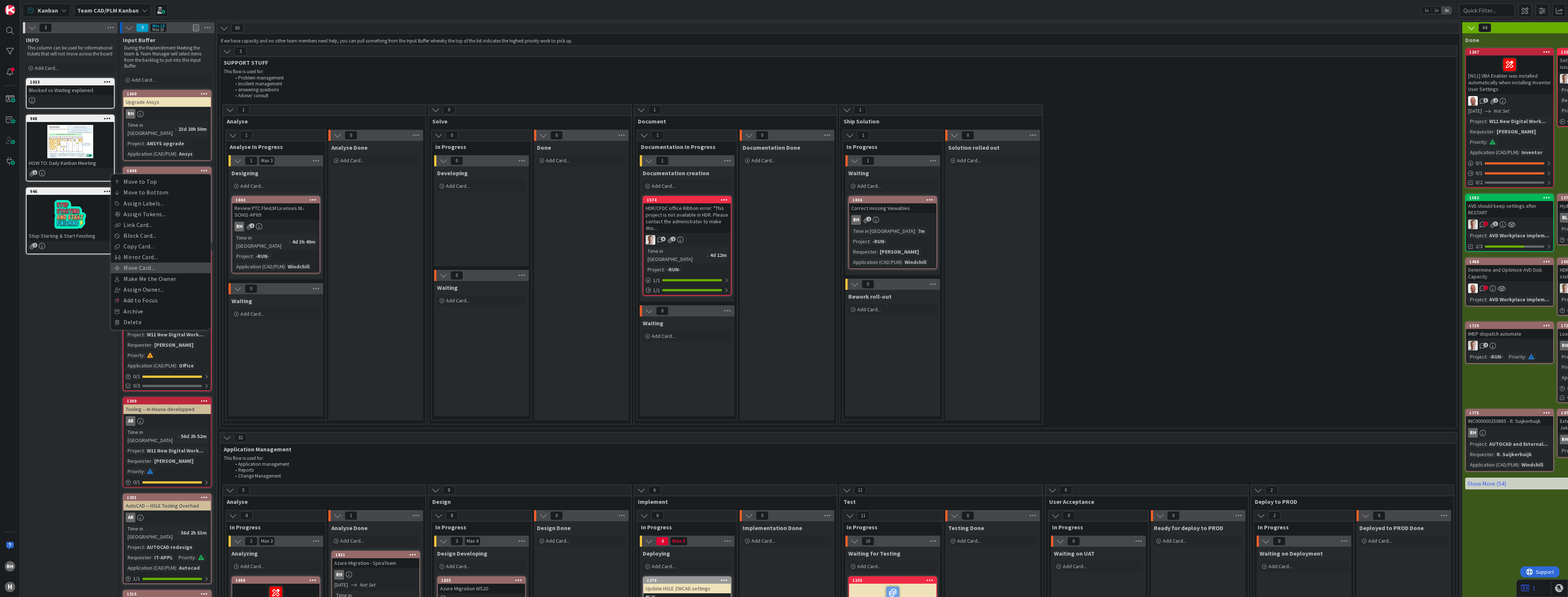
click at [150, 262] on link "Move Card..." at bounding box center [161, 268] width 100 height 11
click at [141, 220] on span "Input Buffer" at bounding box center [137, 225] width 55 height 10
click at [165, 198] on span "Team CAD/PLM Kanban" at bounding box center [139, 201] width 63 height 7
click at [150, 244] on span "Team CAD/PLM Backlog" at bounding box center [160, 250] width 86 height 11
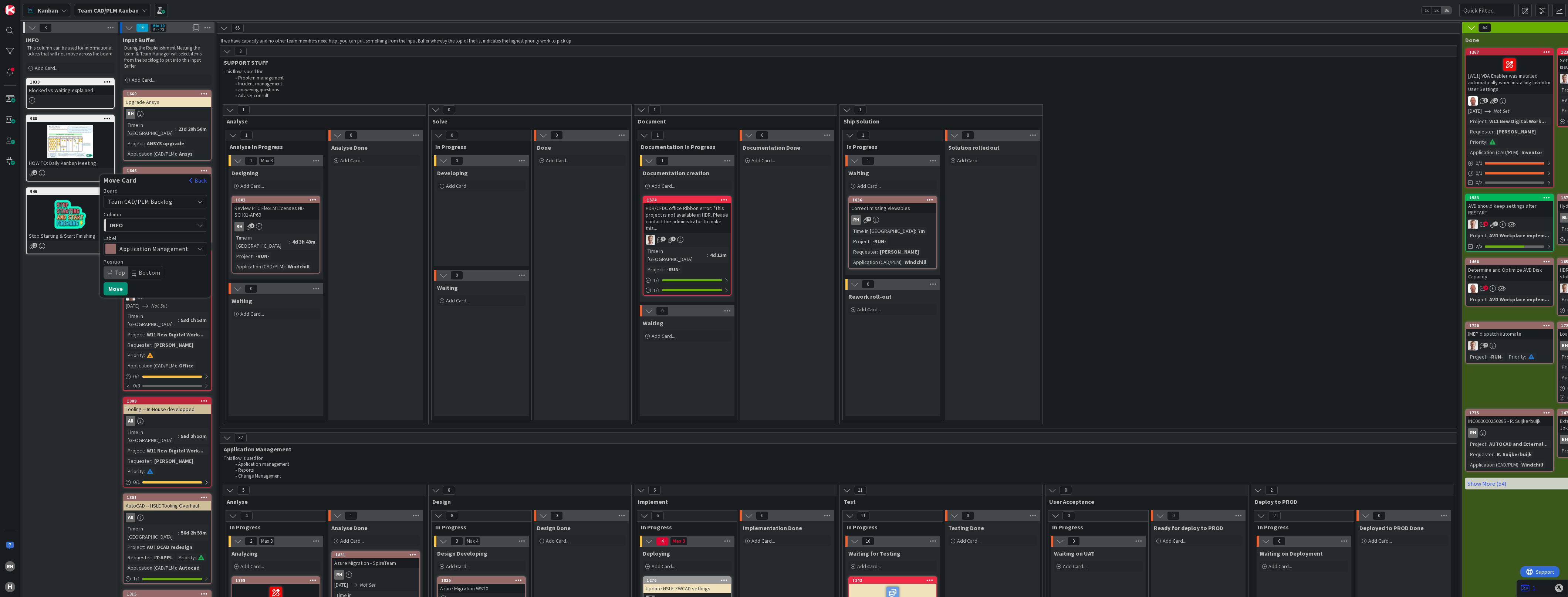
click at [150, 220] on span "INFO" at bounding box center [137, 225] width 55 height 10
click at [144, 263] on span "New requests" at bounding box center [143, 267] width 35 height 9
click at [110, 282] on button "Move" at bounding box center [115, 289] width 24 height 13
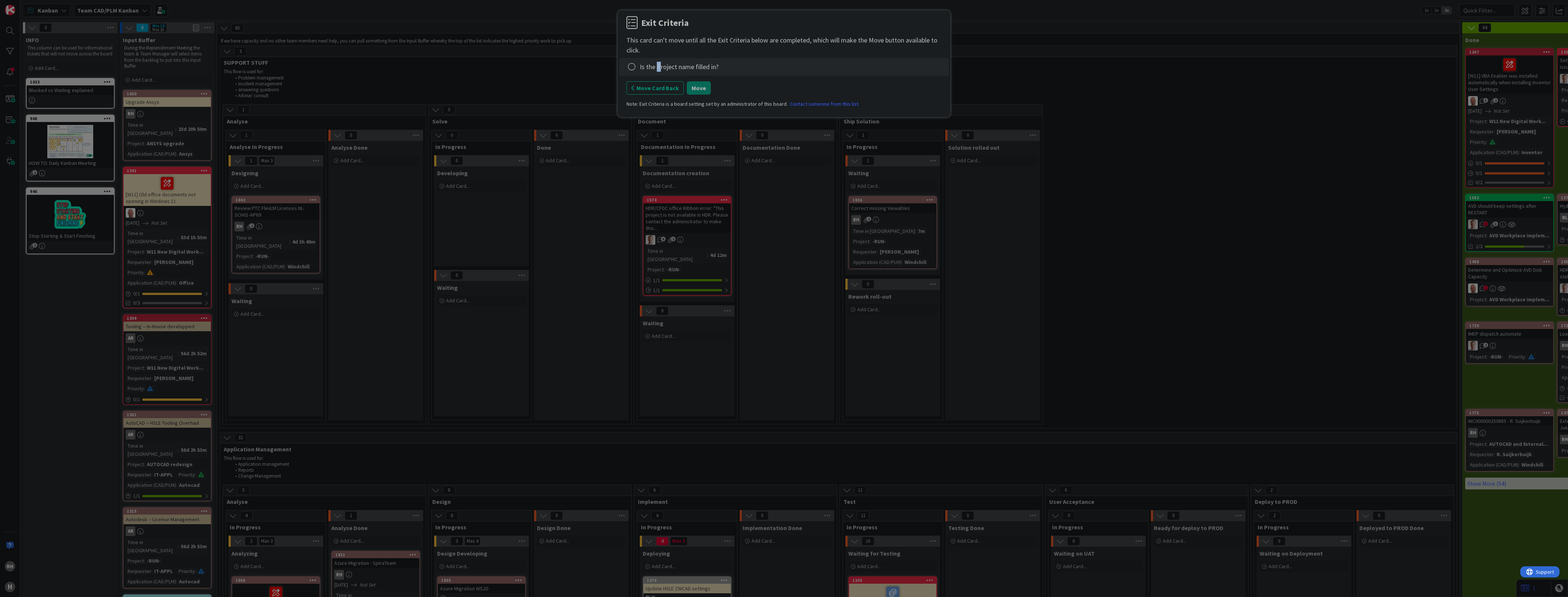
click at [657, 66] on div "Is the Project name filled in?" at bounding box center [679, 66] width 79 height 10
drag, startPoint x: 657, startPoint y: 66, endPoint x: 635, endPoint y: 63, distance: 22.2
click at [635, 63] on icon at bounding box center [631, 66] width 10 height 10
click at [646, 82] on link "Complete" at bounding box center [673, 82] width 93 height 11
click at [697, 88] on button "Move" at bounding box center [698, 88] width 24 height 13
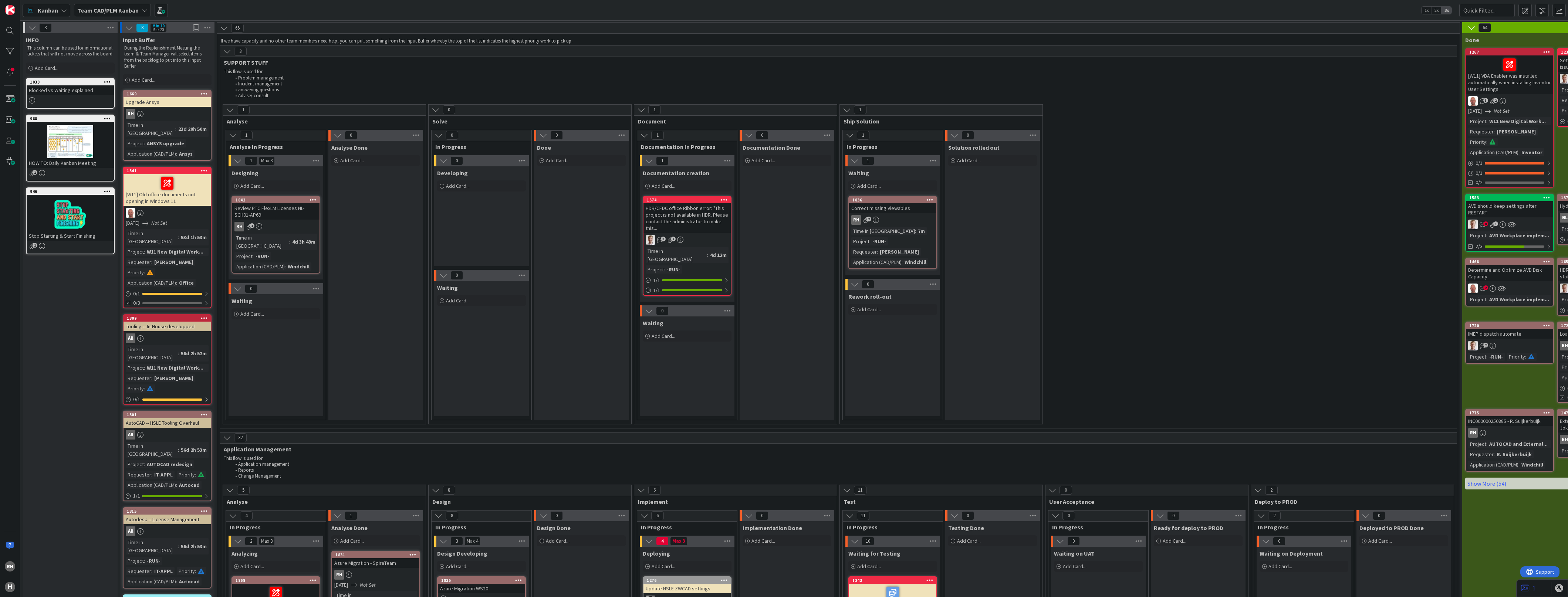
click at [204, 91] on icon at bounding box center [205, 93] width 7 height 5
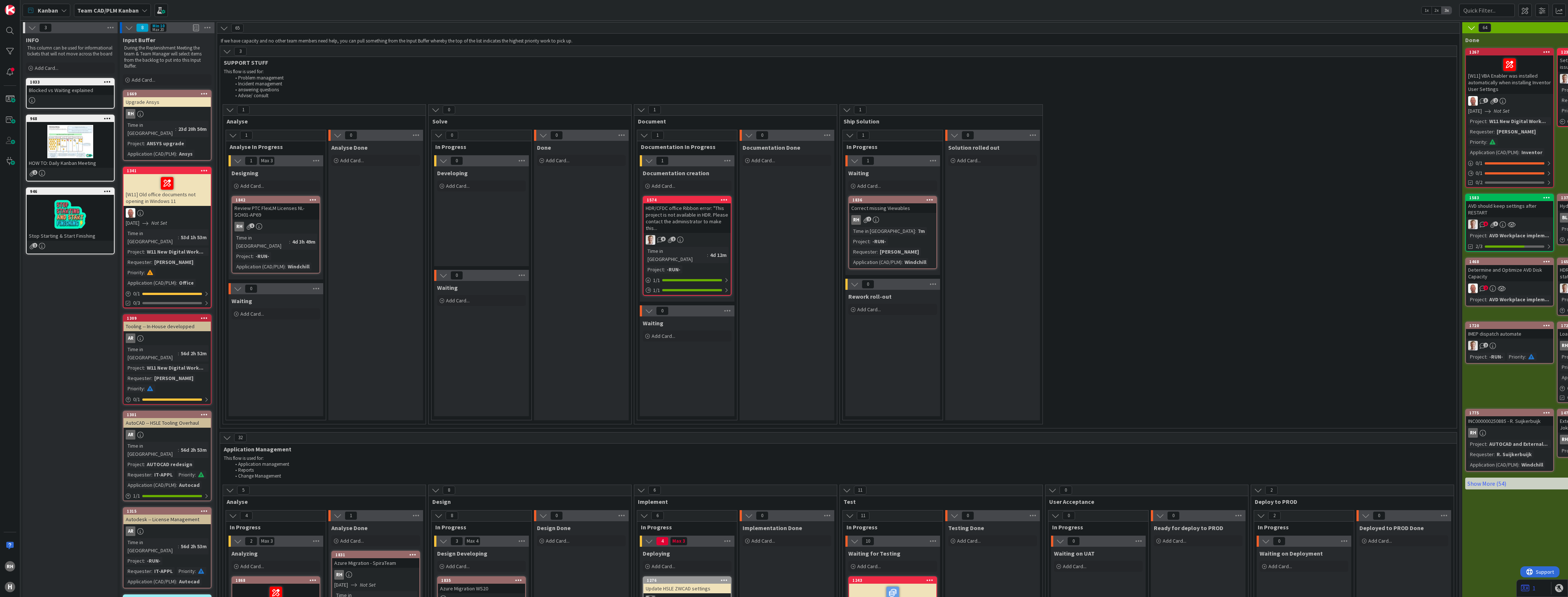
click at [205, 93] on icon at bounding box center [205, 93] width 7 height 5
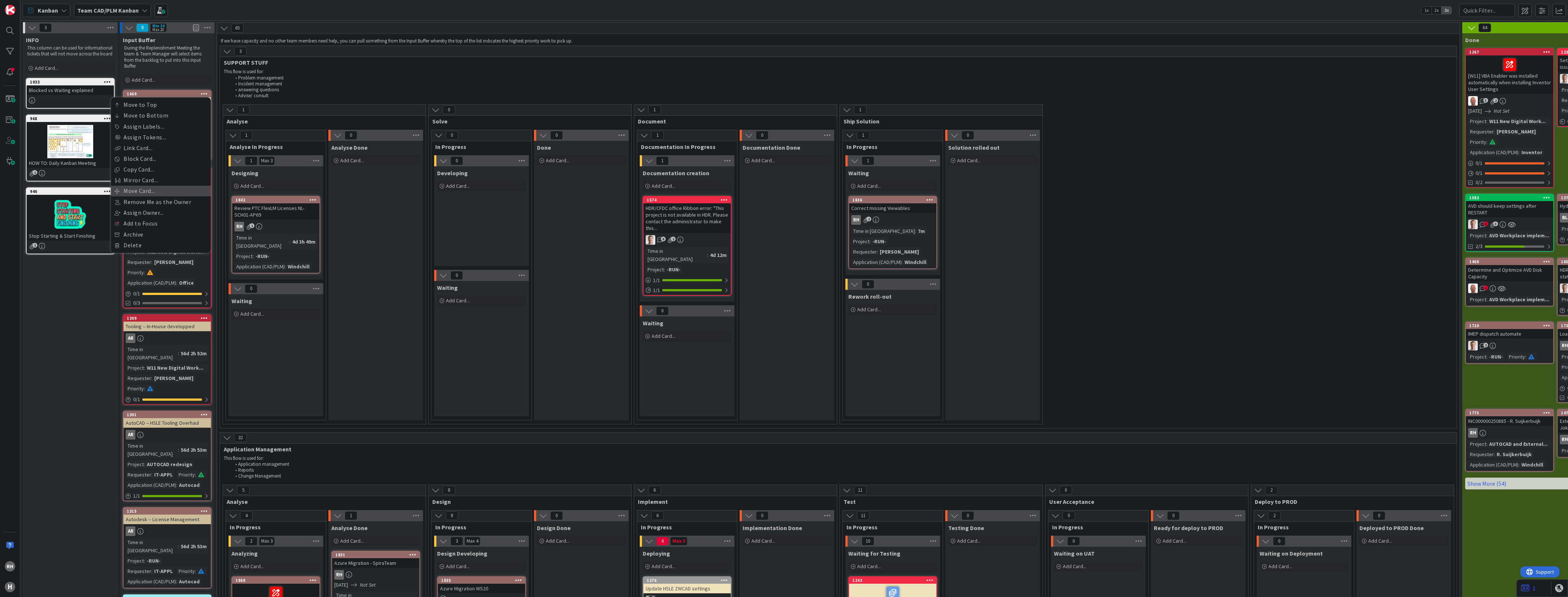
click at [164, 190] on link "Move Card..." at bounding box center [161, 191] width 100 height 11
click at [164, 124] on span "Team CAD/PLM Kanban" at bounding box center [139, 125] width 63 height 7
click at [149, 173] on span "Team CAD/PLM Backlog" at bounding box center [160, 173] width 86 height 11
click at [149, 147] on span "INFO" at bounding box center [137, 148] width 55 height 10
click at [138, 189] on span "New requests" at bounding box center [143, 190] width 35 height 9
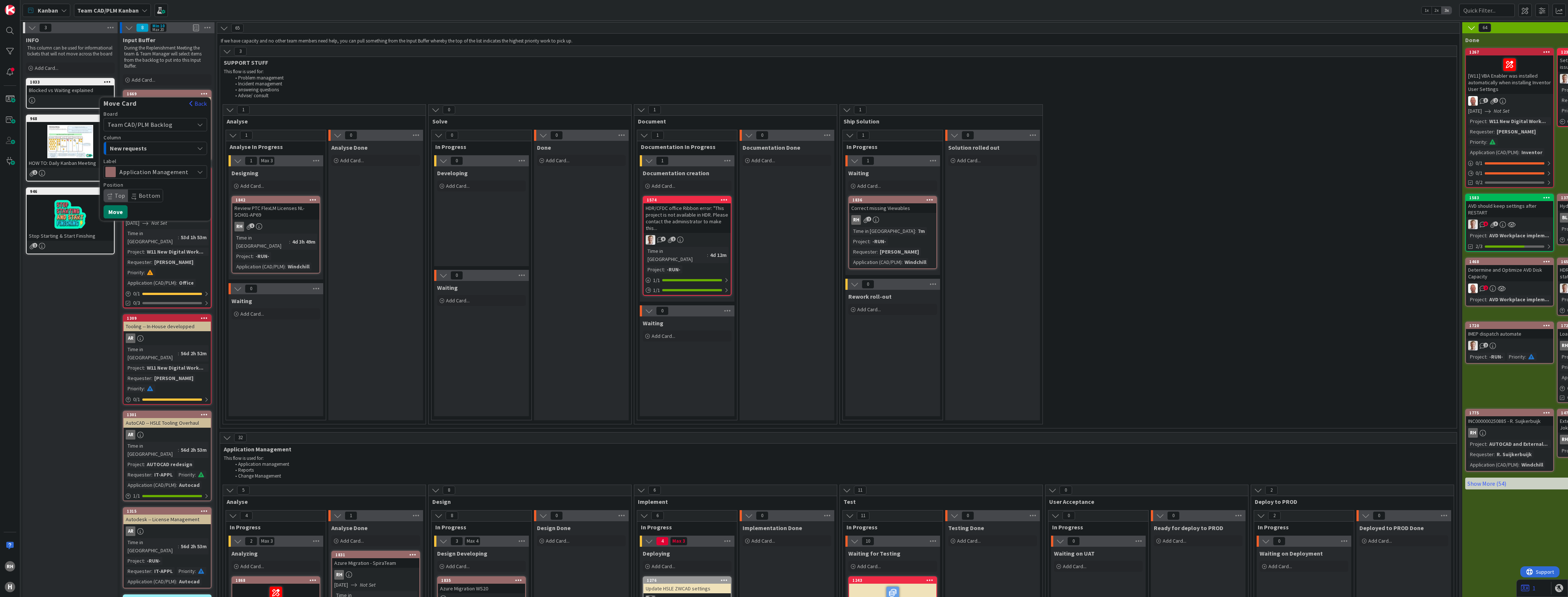
click at [123, 210] on button "Move" at bounding box center [115, 212] width 24 height 13
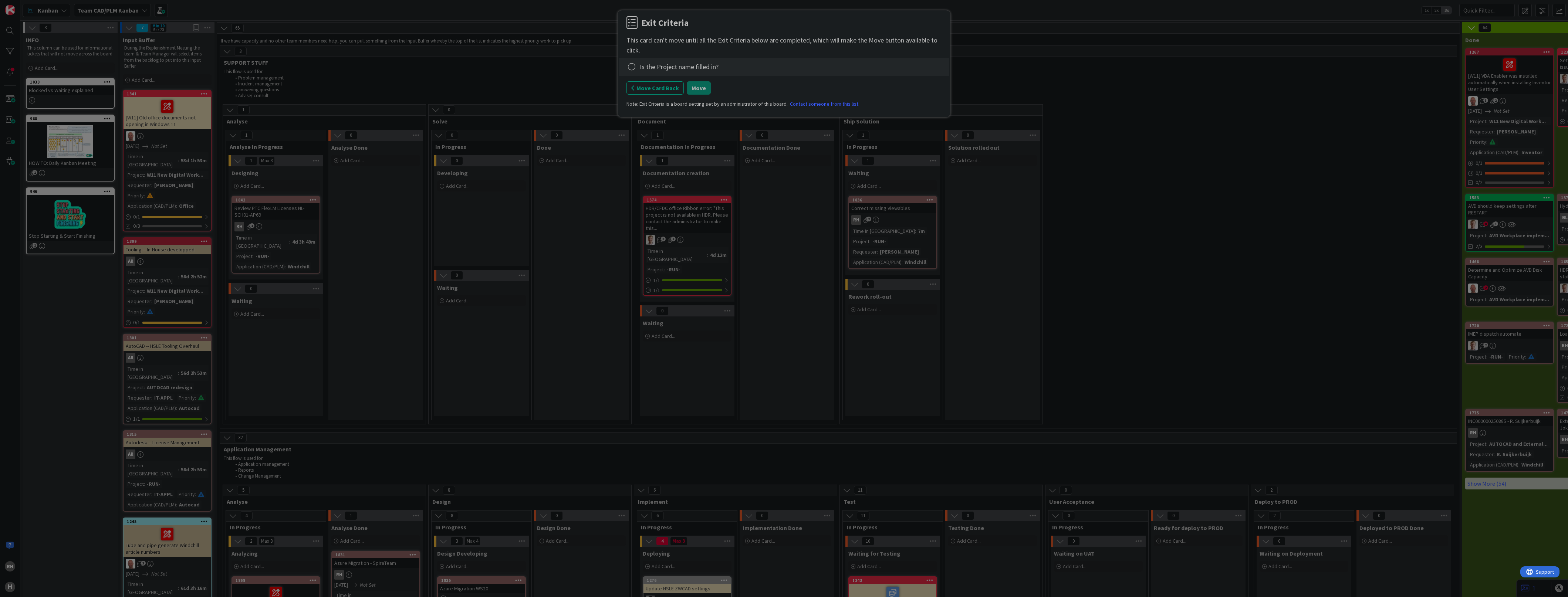
click at [697, 71] on div "Is the Project name filled in?" at bounding box center [679, 66] width 79 height 10
click at [698, 69] on div "Is the Project name filled in?" at bounding box center [679, 66] width 79 height 10
click at [634, 68] on icon at bounding box center [631, 66] width 10 height 10
click at [676, 80] on link "Complete" at bounding box center [673, 82] width 93 height 11
click at [702, 86] on button "Move" at bounding box center [698, 88] width 24 height 13
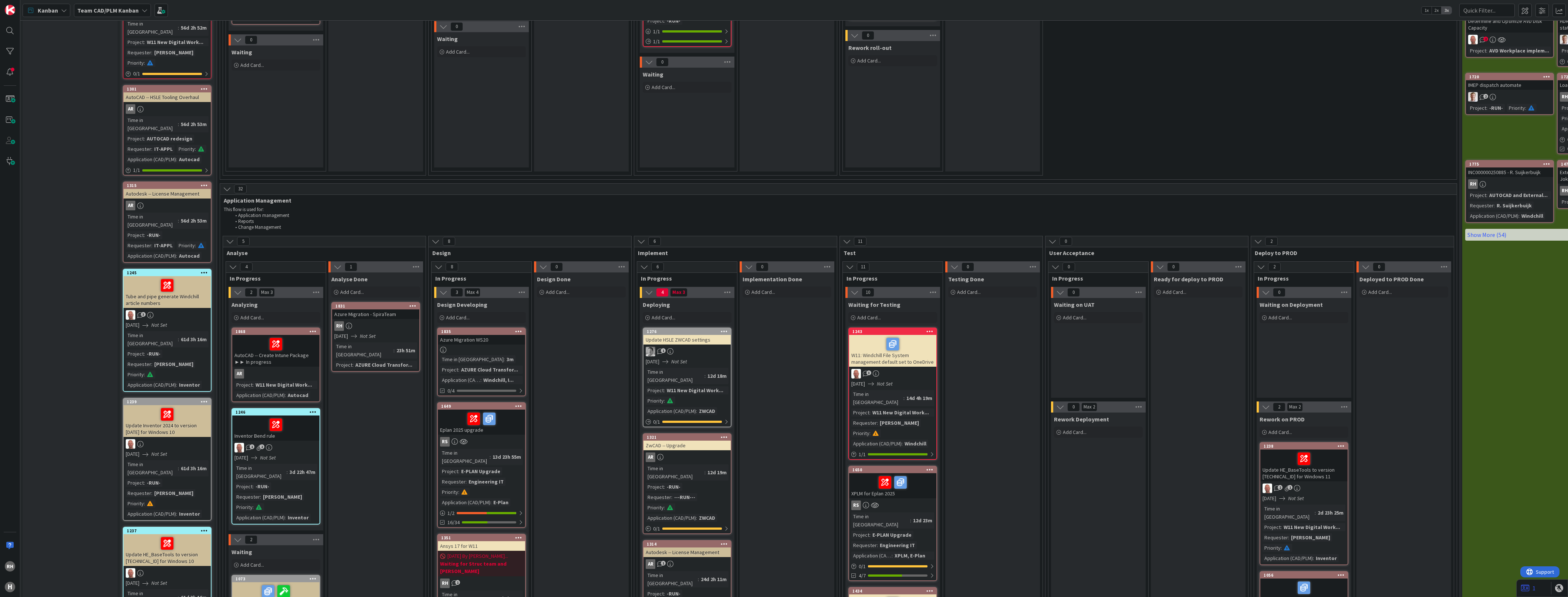
scroll to position [278, 0]
